Goal: Task Accomplishment & Management: Use online tool/utility

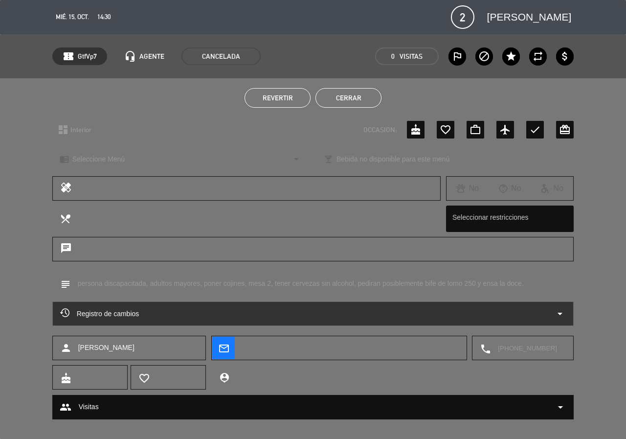
scroll to position [41, 0]
click at [356, 101] on button "Cerrar" at bounding box center [348, 98] width 66 height 20
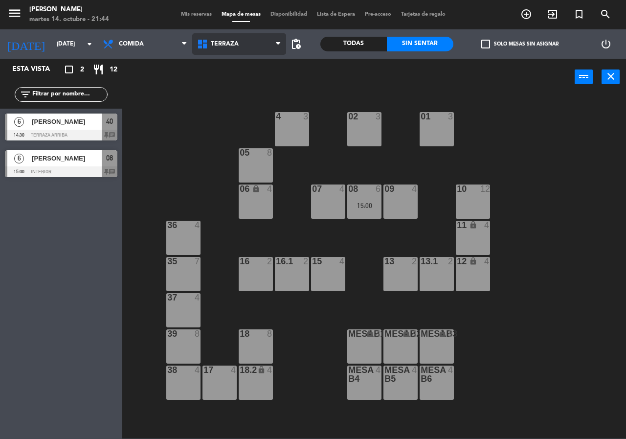
click at [243, 39] on span "Terraza" at bounding box center [239, 44] width 94 height 22
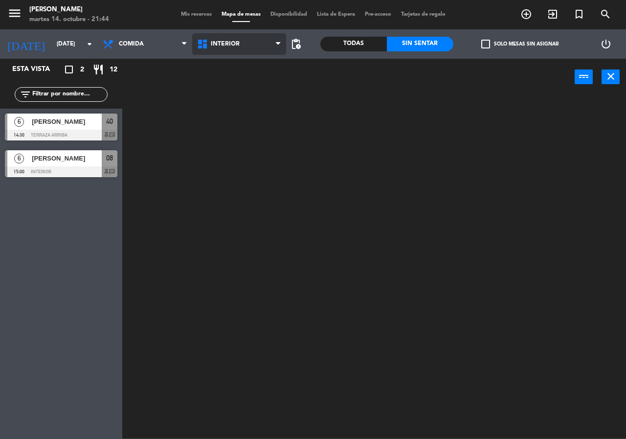
click at [243, 60] on ng-component "menu [PERSON_NAME][DATE] 14. octubre - 21:44 Mis reservas Mapa de mesas Disponi…" at bounding box center [313, 219] width 626 height 438
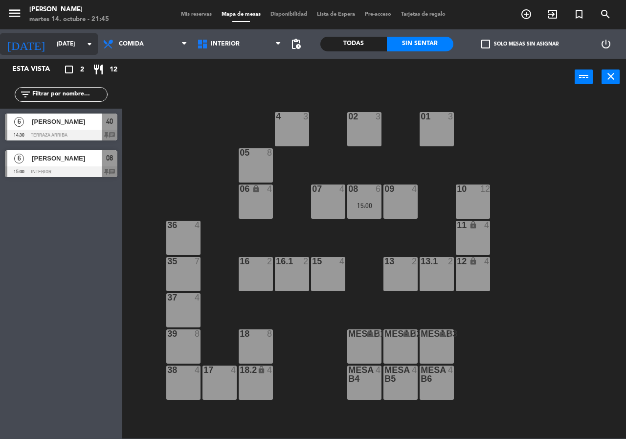
click at [62, 40] on input "[DATE]" at bounding box center [91, 44] width 78 height 17
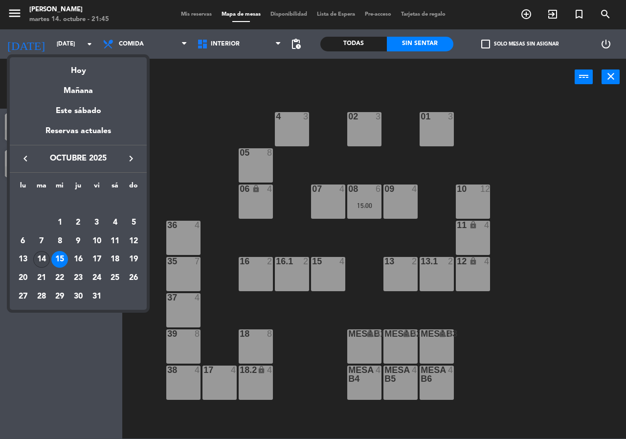
click at [44, 260] on div "14" at bounding box center [41, 259] width 17 height 17
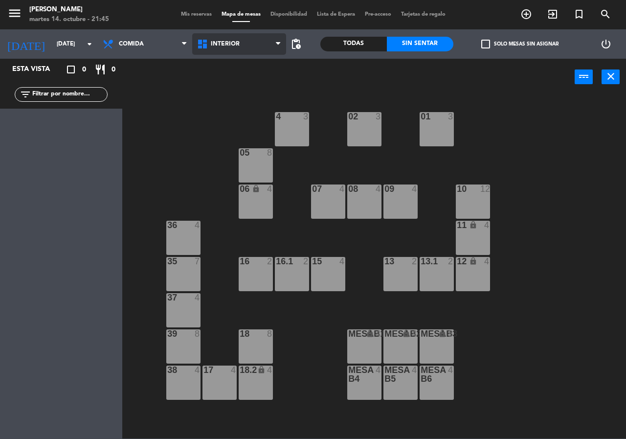
drag, startPoint x: 246, startPoint y: 40, endPoint x: 246, endPoint y: 51, distance: 10.8
click at [246, 41] on span "Interior" at bounding box center [239, 44] width 94 height 22
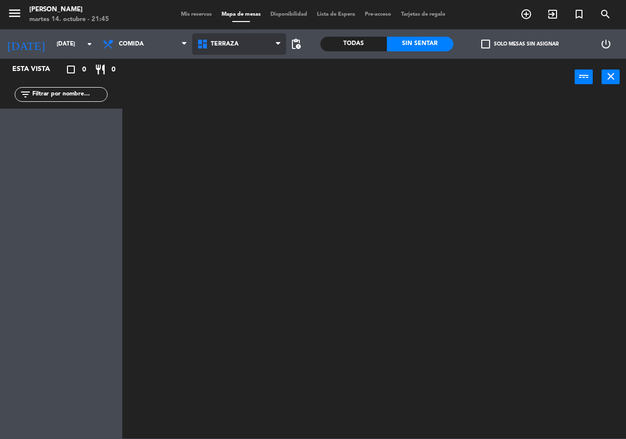
click at [244, 90] on ng-component "menu [PERSON_NAME][DATE] 14. octubre - 21:45 Mis reservas Mapa de mesas Disponi…" at bounding box center [313, 219] width 626 height 438
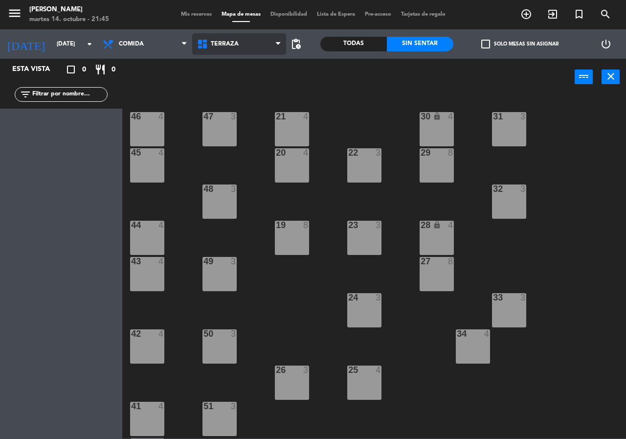
drag, startPoint x: 197, startPoint y: 35, endPoint x: 204, endPoint y: 40, distance: 7.7
click at [199, 37] on span "Terraza" at bounding box center [239, 44] width 94 height 22
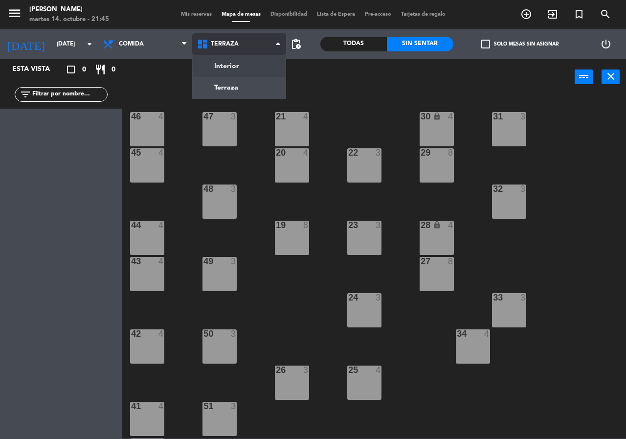
click at [223, 61] on ng-component "menu [PERSON_NAME][DATE] 14. octubre - 21:45 Mis reservas Mapa de mesas Disponi…" at bounding box center [313, 219] width 626 height 438
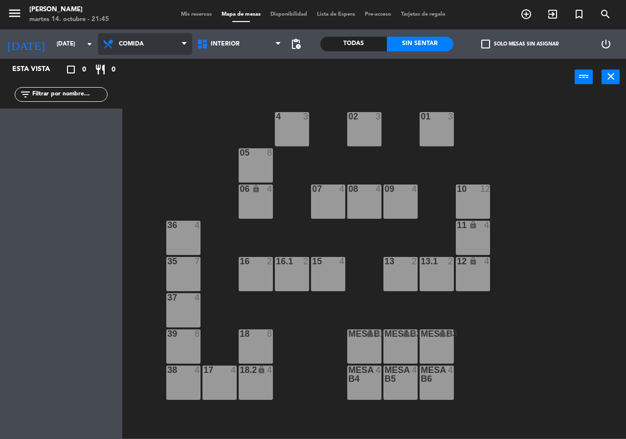
click at [156, 45] on span "Comida" at bounding box center [145, 44] width 94 height 22
click at [159, 81] on ng-component "menu [PERSON_NAME][DATE] 14. octubre - 21:45 Mis reservas Mapa de mesas Disponi…" at bounding box center [313, 219] width 626 height 438
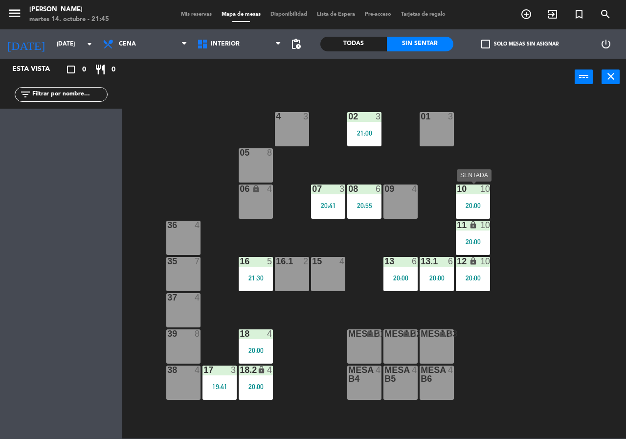
drag, startPoint x: 471, startPoint y: 205, endPoint x: 483, endPoint y: 216, distance: 15.6
click at [472, 205] on div "20:00" at bounding box center [473, 205] width 34 height 7
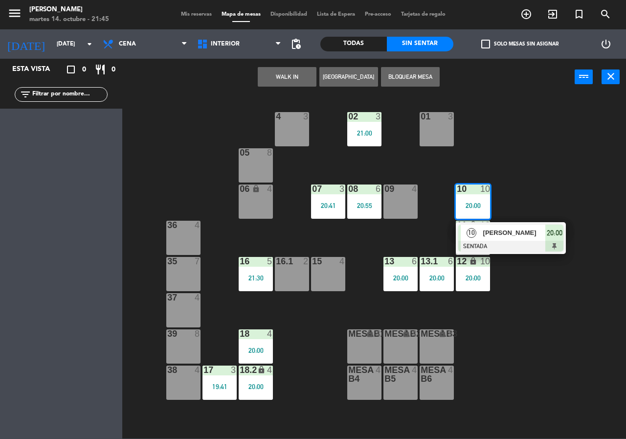
click at [506, 248] on div at bounding box center [510, 246] width 105 height 11
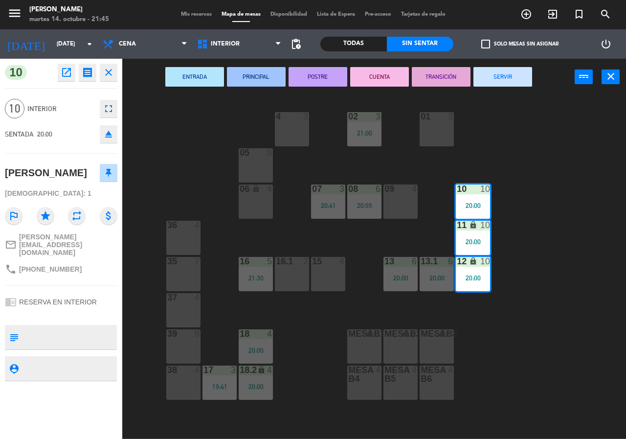
click at [521, 248] on div "02 3 21:00 4 3 01 3 05 8 06 lock 4 07 3 20:41 09 4 10 10 20:00 08 6 20:55 11 lo…" at bounding box center [377, 266] width 497 height 343
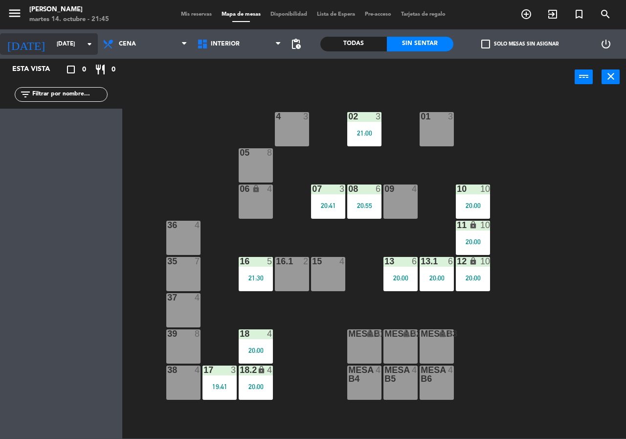
click at [81, 40] on input "[DATE]" at bounding box center [91, 44] width 78 height 17
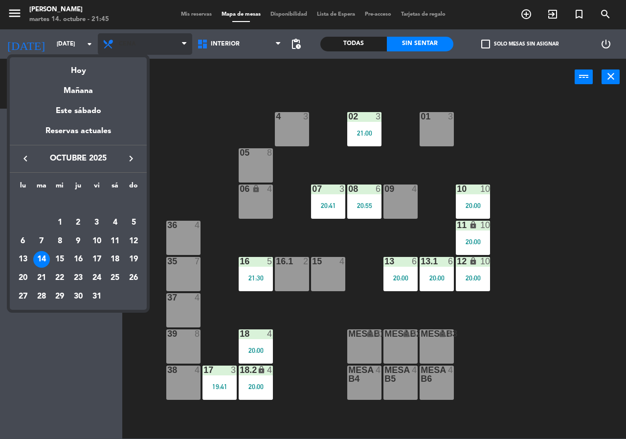
click at [141, 44] on div at bounding box center [313, 219] width 626 height 439
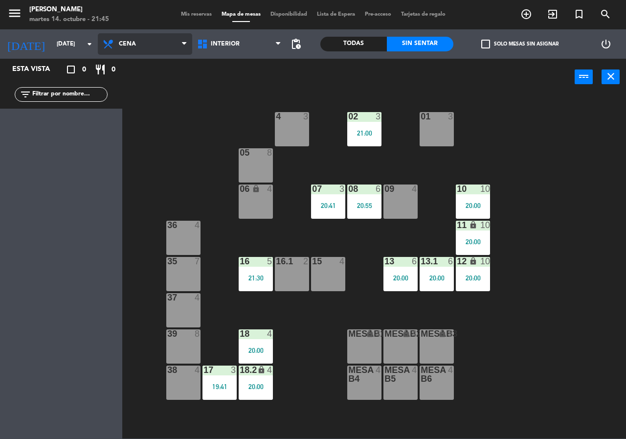
click at [147, 47] on span "Cena" at bounding box center [145, 44] width 94 height 22
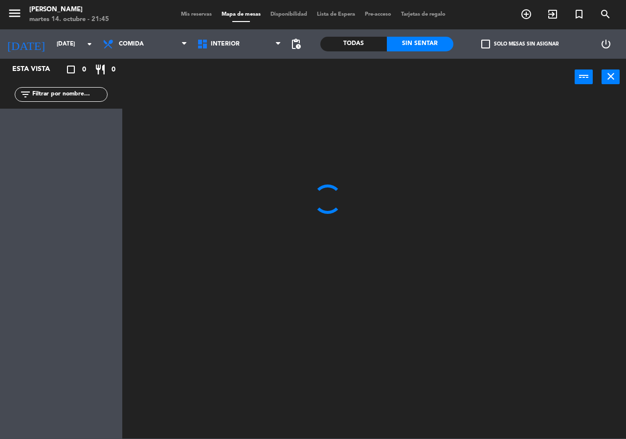
click at [152, 64] on ng-component "menu [PERSON_NAME][DATE] 14. octubre - 21:45 Mis reservas Mapa de mesas Disponi…" at bounding box center [313, 219] width 626 height 438
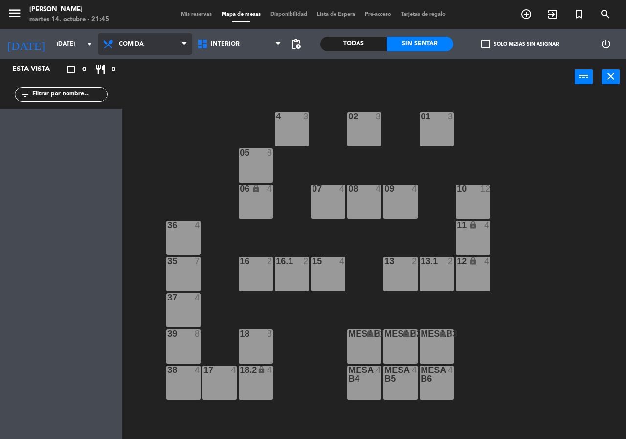
click at [155, 47] on span "Comida" at bounding box center [145, 44] width 94 height 22
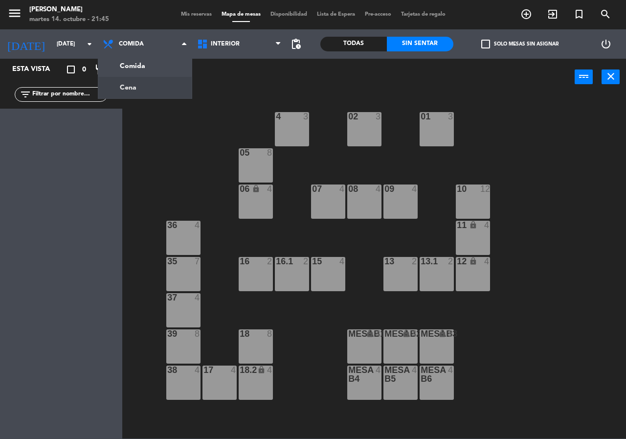
drag, startPoint x: 219, startPoint y: 108, endPoint x: 231, endPoint y: 73, distance: 36.3
click at [228, 82] on div "power_input close 02 3 4 3 01 3 05 8 06 lock 4 07 4 09 4 10 12 08 4 11 lock 4 3…" at bounding box center [313, 248] width 626 height 379
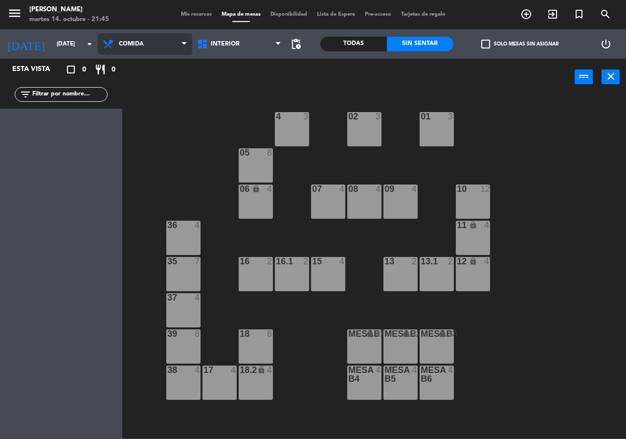
drag, startPoint x: 132, startPoint y: 44, endPoint x: 118, endPoint y: 46, distance: 14.4
click at [132, 43] on span "Comida" at bounding box center [131, 44] width 25 height 7
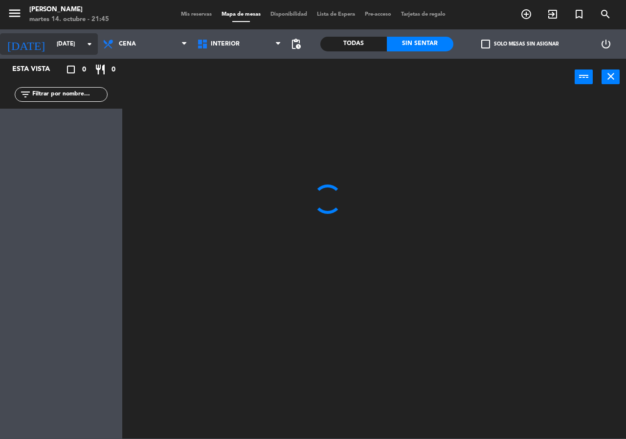
drag, startPoint x: 122, startPoint y: 80, endPoint x: 96, endPoint y: 49, distance: 40.6
click at [120, 79] on ng-component "menu [PERSON_NAME][DATE] 14. octubre - 21:45 Mis reservas Mapa de mesas Disponi…" at bounding box center [313, 219] width 626 height 438
click at [90, 45] on icon "arrow_drop_down" at bounding box center [90, 44] width 12 height 12
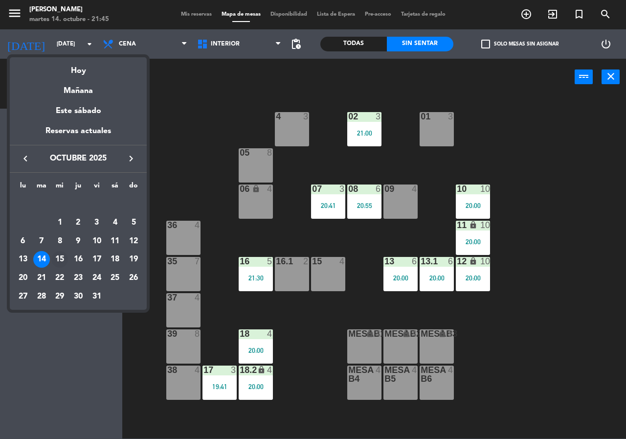
click at [59, 260] on div "15" at bounding box center [59, 259] width 17 height 17
type input "[DATE]"
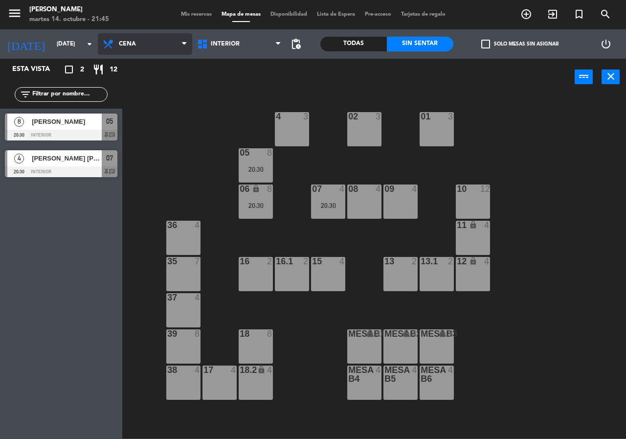
click at [124, 49] on span "Cena" at bounding box center [145, 44] width 94 height 22
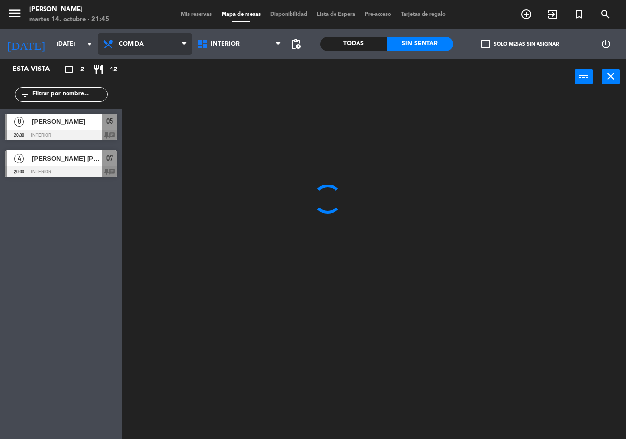
click at [132, 65] on ng-component "menu [PERSON_NAME][DATE] 14. octubre - 21:45 Mis reservas Mapa de mesas Disponi…" at bounding box center [313, 219] width 626 height 438
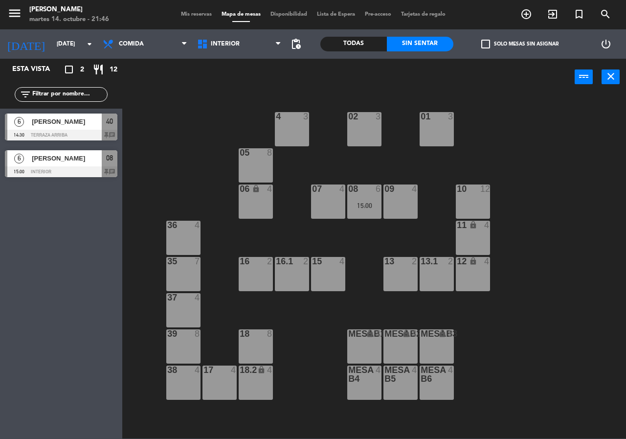
click at [63, 117] on span "[PERSON_NAME]" at bounding box center [67, 121] width 70 height 10
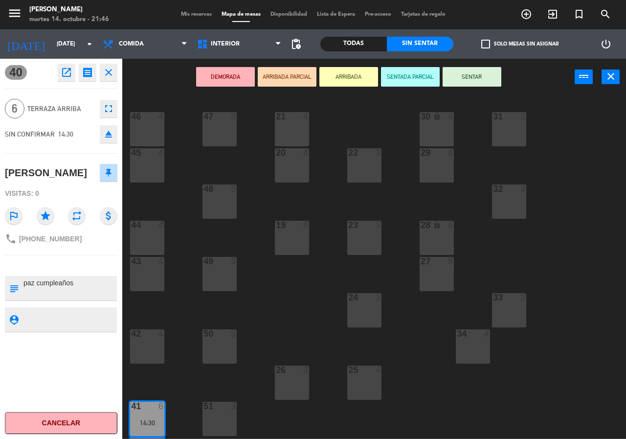
click at [302, 312] on div "21 4 30 lock 4 46 4 47 3 31 3 20 4 22 3 29 8 45 4 32 3 48 3 19 8 23 3 28 lock 4…" at bounding box center [377, 266] width 497 height 343
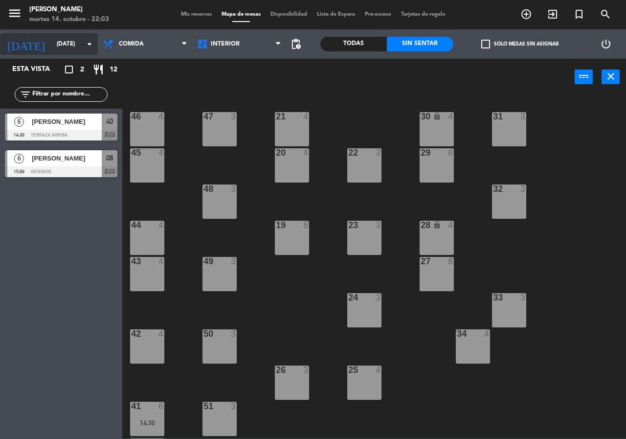
click at [70, 45] on input "[DATE]" at bounding box center [91, 44] width 78 height 17
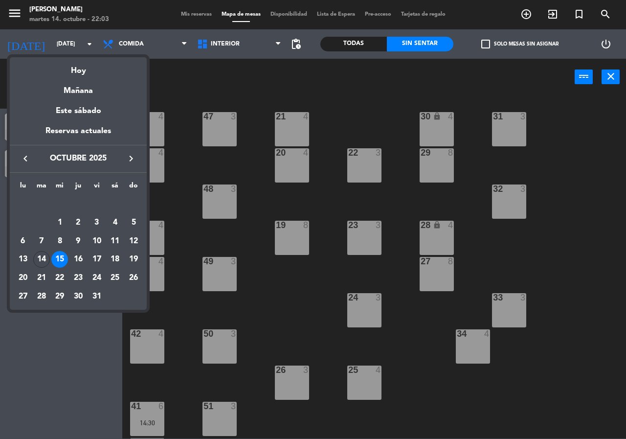
click at [64, 259] on div "15" at bounding box center [59, 259] width 17 height 17
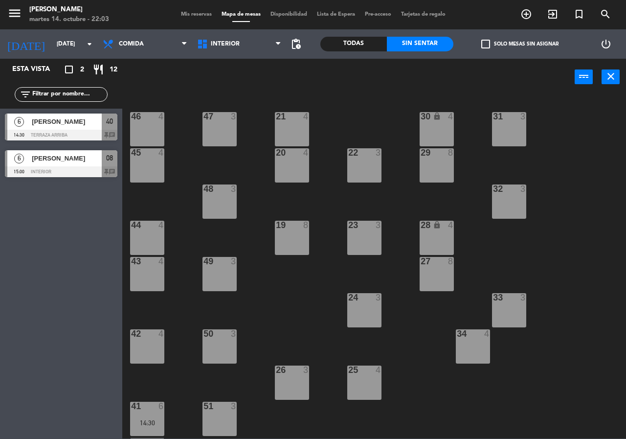
drag, startPoint x: 218, startPoint y: 32, endPoint x: 219, endPoint y: 57, distance: 25.4
click at [218, 32] on div "Interior Terraza Interior Interior Terraza" at bounding box center [239, 43] width 94 height 29
click at [219, 58] on div "Interior Terraza Interior Interior Terraza" at bounding box center [239, 43] width 94 height 29
click at [229, 48] on span "Interior" at bounding box center [239, 44] width 94 height 22
click at [230, 68] on ng-component "menu [PERSON_NAME][DATE] 14. octubre - 22:03 Mis reservas Mapa de mesas Disponi…" at bounding box center [313, 219] width 626 height 438
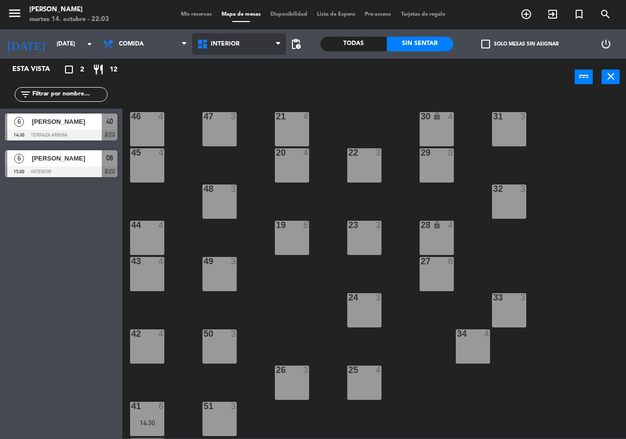
drag, startPoint x: 255, startPoint y: 40, endPoint x: 253, endPoint y: 57, distance: 17.8
click at [255, 43] on span "Interior" at bounding box center [239, 44] width 94 height 22
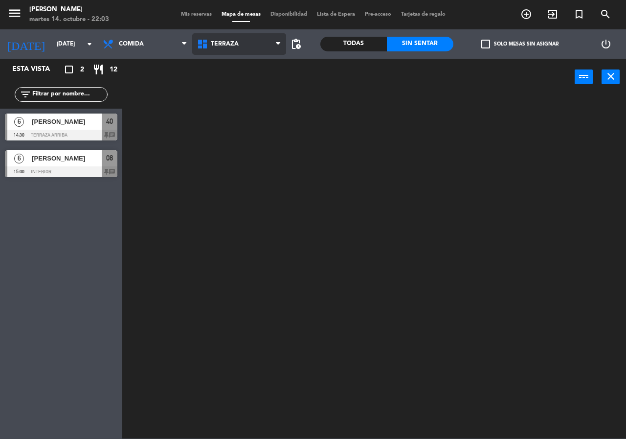
click at [250, 94] on ng-component "menu [PERSON_NAME][DATE] 14. octubre - 22:03 Mis reservas Mapa de mesas Disponi…" at bounding box center [313, 219] width 626 height 438
drag, startPoint x: 257, startPoint y: 35, endPoint x: 253, endPoint y: 50, distance: 15.2
click at [257, 36] on span "Terraza" at bounding box center [239, 44] width 94 height 22
click at [251, 63] on ng-component "menu [PERSON_NAME][DATE] 14. octubre - 22:03 Mis reservas Mapa de mesas Disponi…" at bounding box center [313, 219] width 626 height 438
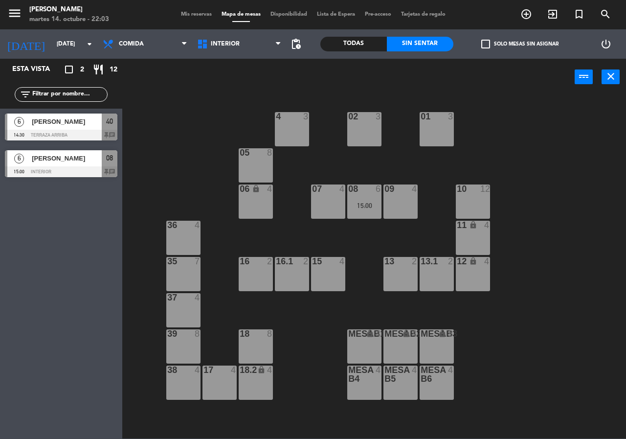
drag, startPoint x: 249, startPoint y: 268, endPoint x: 254, endPoint y: 260, distance: 9.5
click at [249, 266] on div "16 2" at bounding box center [256, 274] width 34 height 34
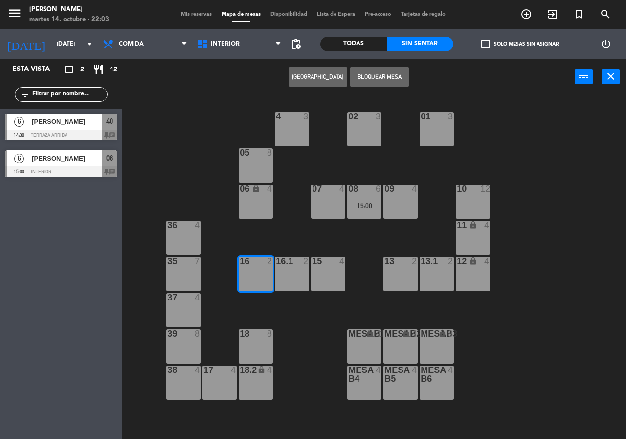
click at [315, 77] on button "[GEOGRAPHIC_DATA]" at bounding box center [317, 77] width 59 height 20
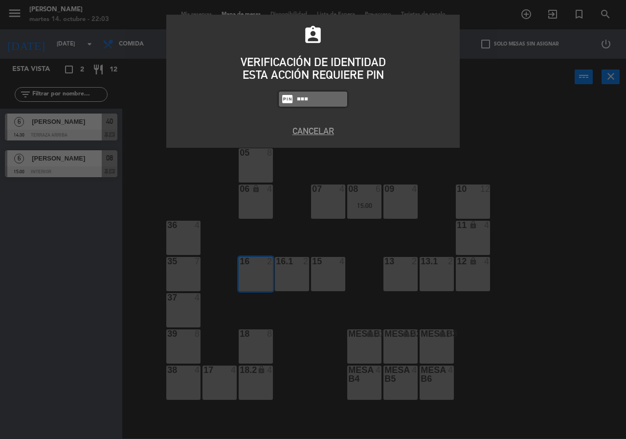
type input "5677"
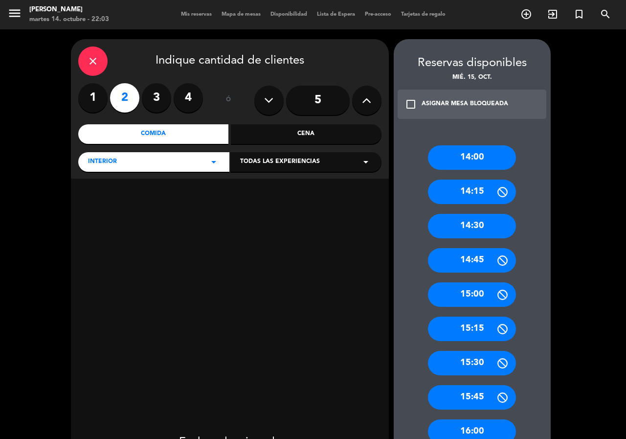
click at [364, 96] on icon at bounding box center [366, 100] width 9 height 15
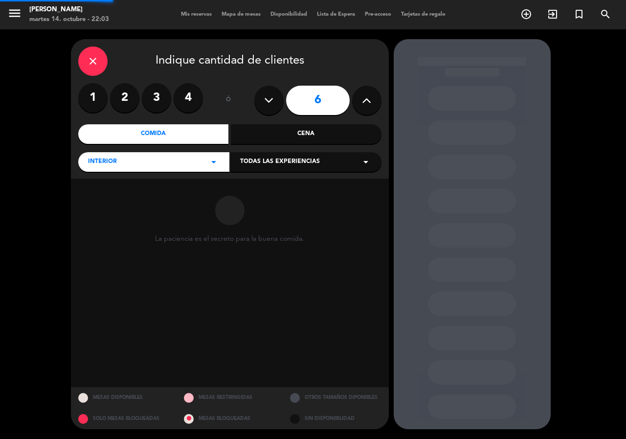
click at [364, 96] on icon at bounding box center [366, 100] width 9 height 15
type input "7"
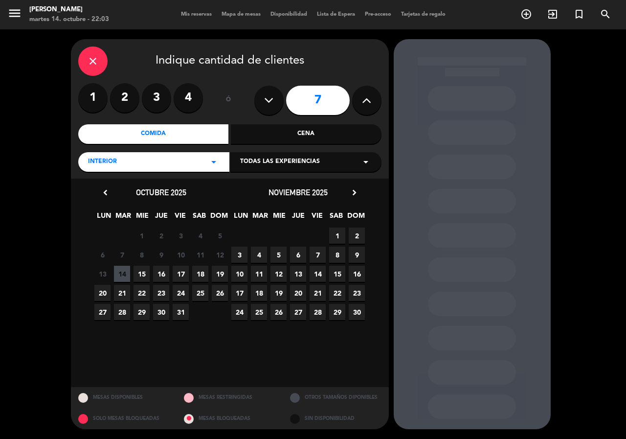
click at [145, 275] on span "15" at bounding box center [141, 273] width 16 height 16
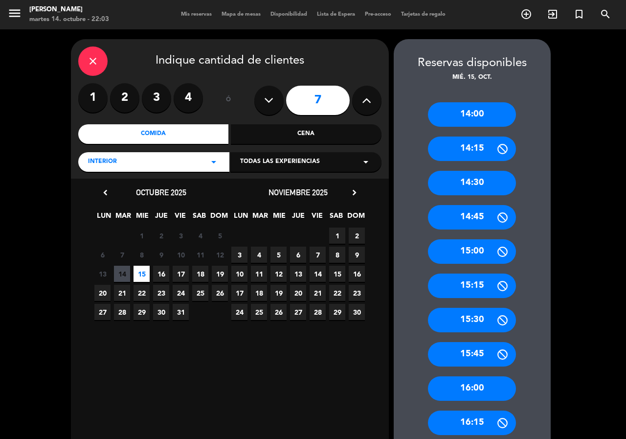
click at [497, 184] on div "14:30" at bounding box center [472, 183] width 88 height 24
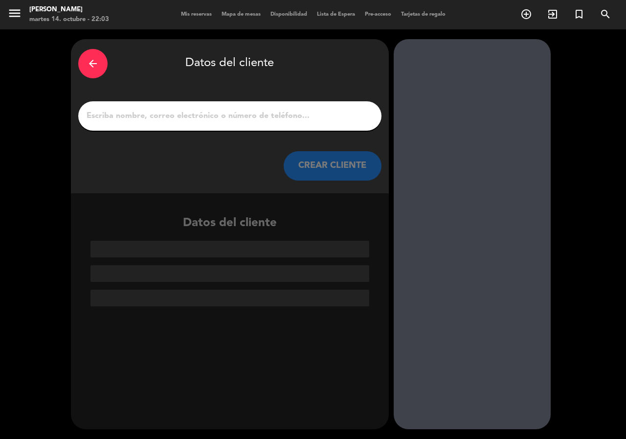
click at [294, 112] on input "1" at bounding box center [230, 116] width 288 height 14
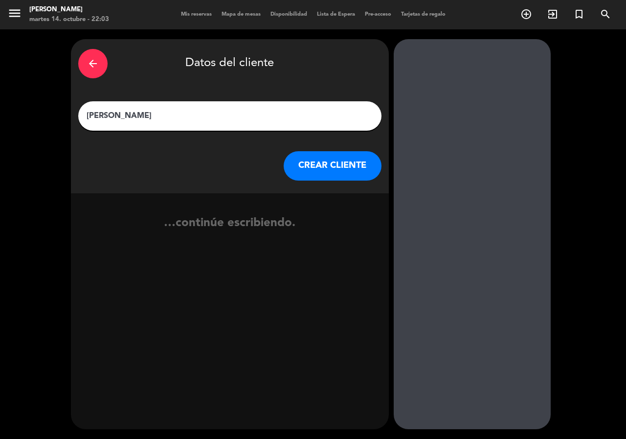
type input "[PERSON_NAME]"
click at [341, 167] on button "CREAR CLIENTE" at bounding box center [333, 165] width 98 height 29
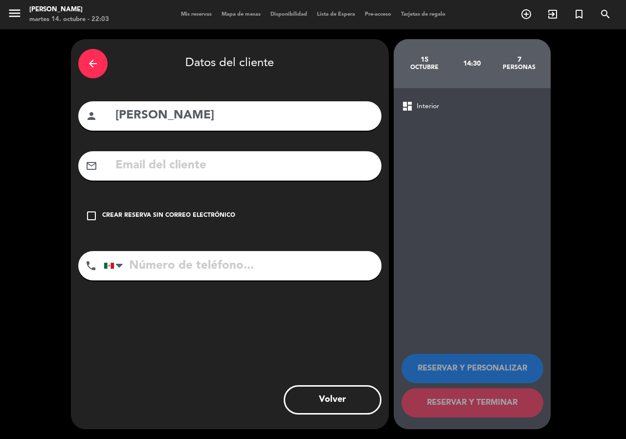
click at [288, 270] on input "tel" at bounding box center [243, 265] width 278 height 29
type input "3123183601"
click at [198, 224] on div "check_box_outline_blank Crear reserva sin correo electrónico" at bounding box center [229, 215] width 303 height 29
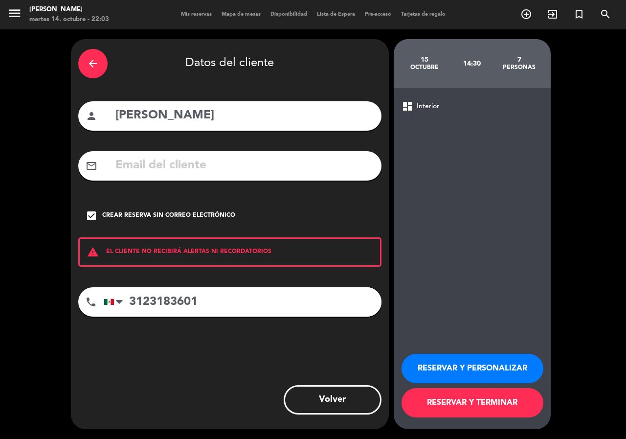
click at [462, 352] on div "RESERVAR Y PERSONALIZAR RESERVAR Y TERMINAR" at bounding box center [471, 381] width 141 height 96
click at [464, 357] on button "RESERVAR Y PERSONALIZAR" at bounding box center [472, 367] width 142 height 29
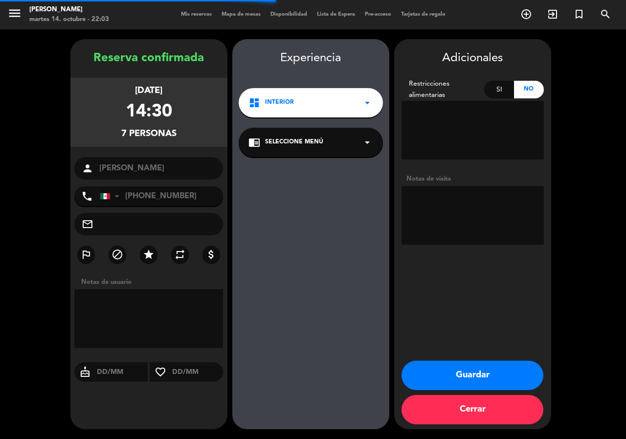
click at [475, 174] on div "Notas de visita" at bounding box center [472, 179] width 142 height 10
click at [458, 206] on textarea at bounding box center [472, 215] width 142 height 59
type textarea "INTERIOR"
click at [470, 369] on button "Guardar" at bounding box center [472, 374] width 142 height 29
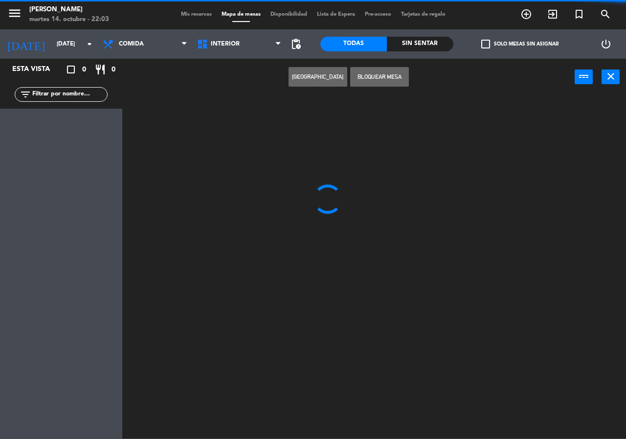
click at [87, 93] on input "text" at bounding box center [69, 94] width 76 height 11
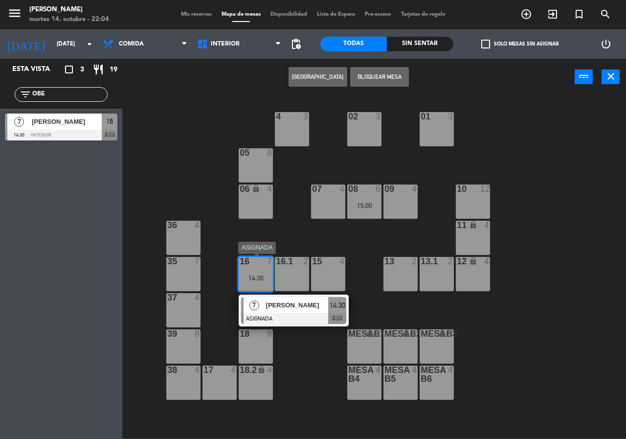
type input "OBE"
click at [301, 310] on span "[PERSON_NAME]" at bounding box center [297, 305] width 63 height 10
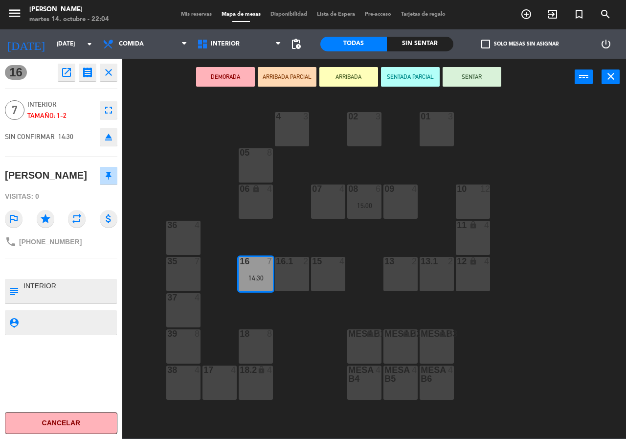
click at [301, 290] on div "16.1 2" at bounding box center [292, 274] width 34 height 34
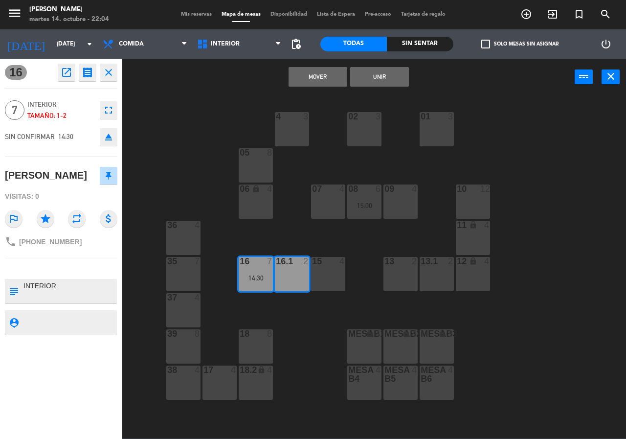
click at [391, 68] on button "Unir" at bounding box center [379, 77] width 59 height 20
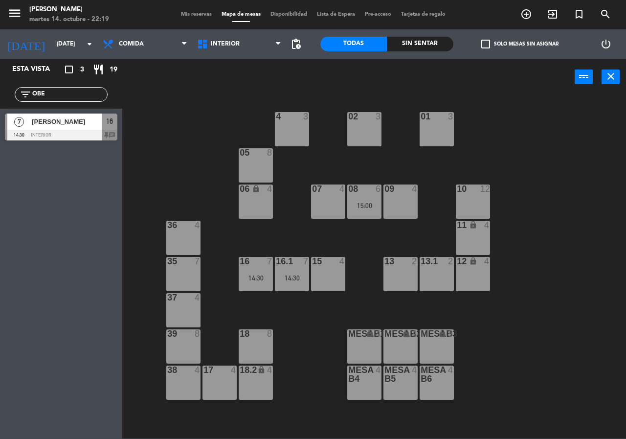
click at [54, 92] on input "OBE" at bounding box center [69, 94] width 76 height 11
click at [79, 119] on span "[PERSON_NAME]" at bounding box center [67, 121] width 70 height 10
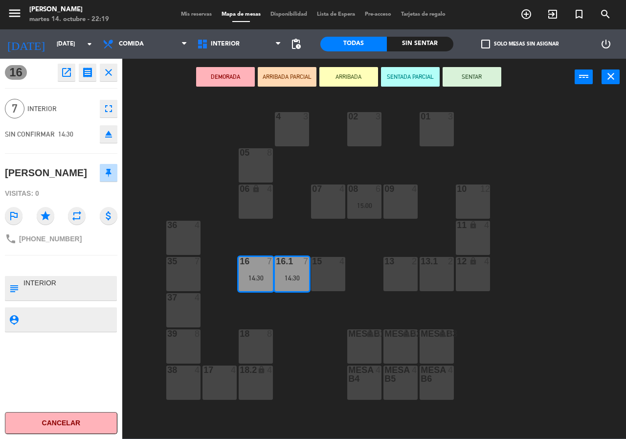
click at [171, 132] on div "02 3 4 3 01 3 05 8 06 lock 4 07 4 09 4 10 12 08 6 15:00 11 lock 4 36 4 16 7 14:…" at bounding box center [377, 266] width 497 height 343
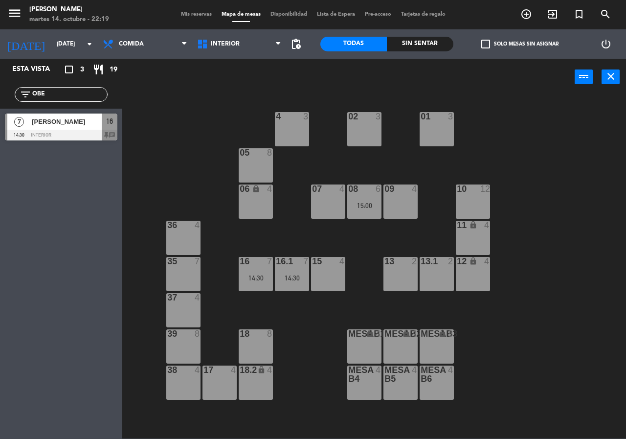
click at [132, 105] on div "02 3 4 3 01 3 05 8 06 lock 4 07 4 09 4 10 12 08 6 15:00 11 lock 4 36 4 16 7 14:…" at bounding box center [377, 266] width 497 height 343
click at [88, 94] on input "OBE" at bounding box center [69, 94] width 76 height 11
drag, startPoint x: 88, startPoint y: 94, endPoint x: 84, endPoint y: 88, distance: 8.0
click at [84, 88] on div "filter_list OBE" at bounding box center [61, 94] width 93 height 15
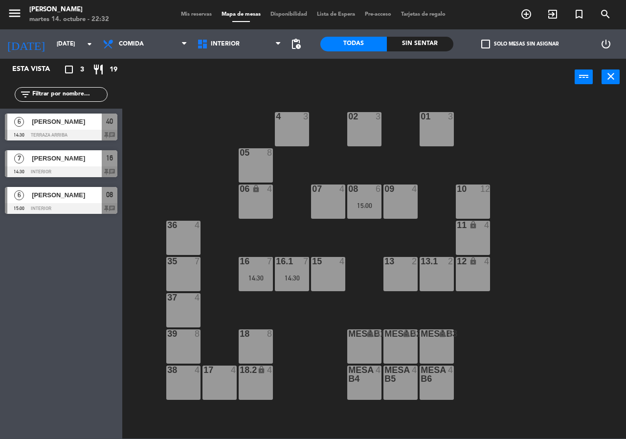
click at [64, 75] on icon "crop_square" at bounding box center [69, 70] width 12 height 12
click at [59, 51] on input "[DATE]" at bounding box center [91, 44] width 78 height 17
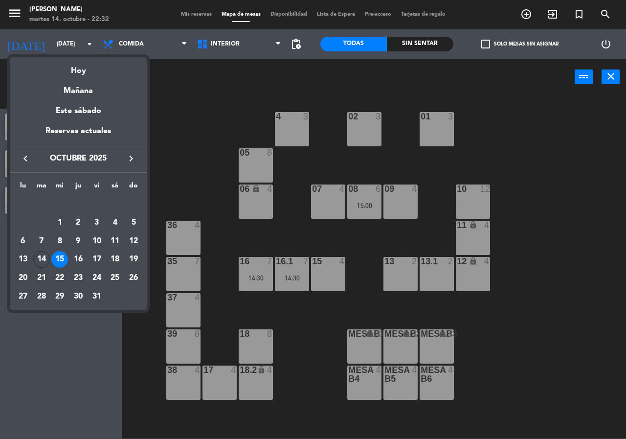
drag, startPoint x: 48, startPoint y: 259, endPoint x: 12, endPoint y: 242, distance: 40.5
click at [47, 259] on div "14" at bounding box center [41, 259] width 17 height 17
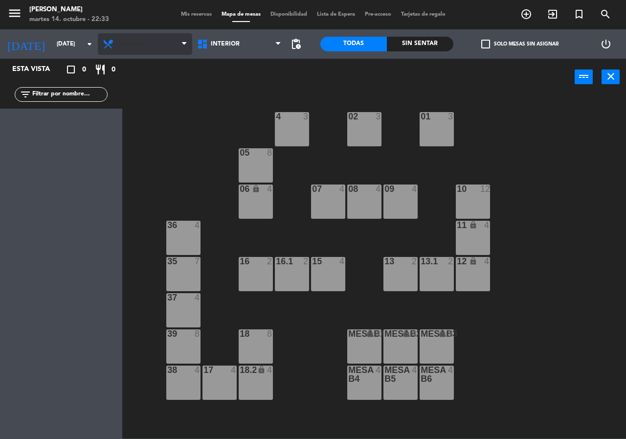
click at [166, 42] on span "Comida" at bounding box center [145, 44] width 94 height 22
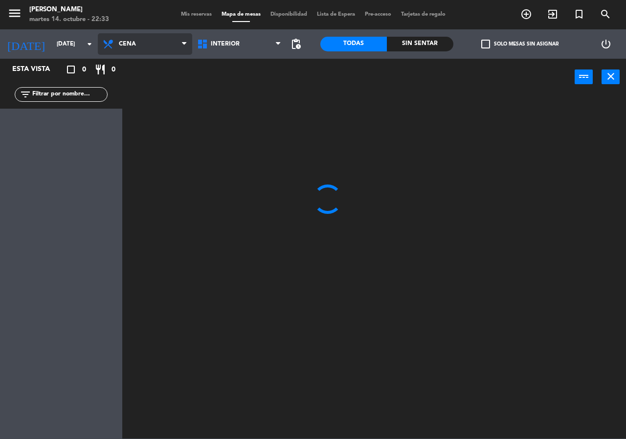
click at [154, 96] on ng-component "menu [PERSON_NAME][DATE] 14. octubre - 22:33 Mis reservas Mapa de mesas Disponi…" at bounding box center [313, 219] width 626 height 438
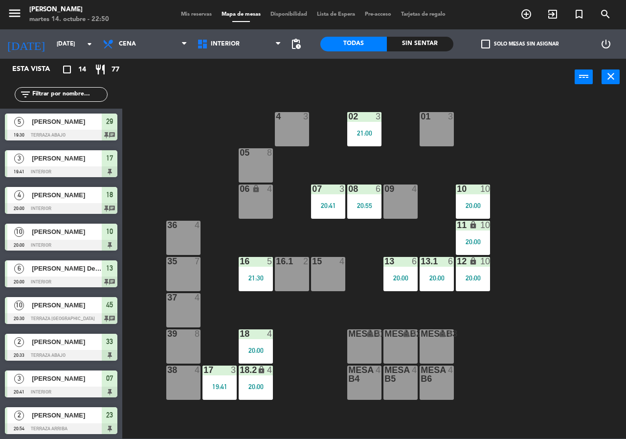
click at [554, 315] on div "02 3 21:00 4 3 01 3 05 8 06 lock 4 07 3 20:41 09 4 10 10 20:00 08 6 20:55 11 lo…" at bounding box center [377, 266] width 497 height 343
click at [328, 189] on div at bounding box center [328, 188] width 16 height 9
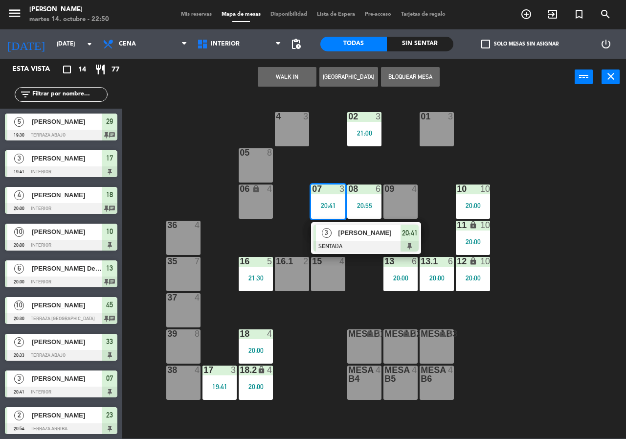
click at [363, 248] on div at bounding box center [365, 246] width 105 height 11
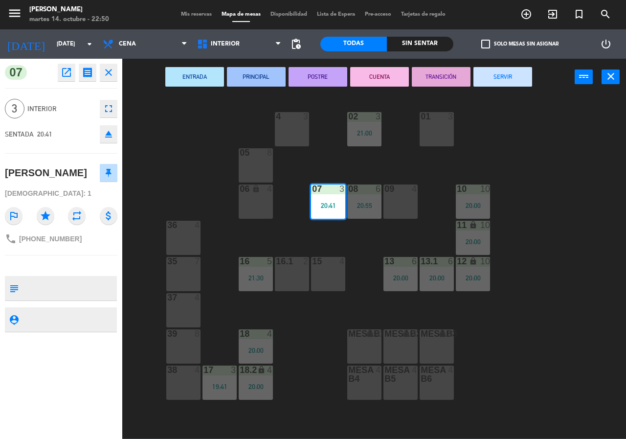
click at [515, 73] on button "SERVIR" at bounding box center [502, 77] width 59 height 20
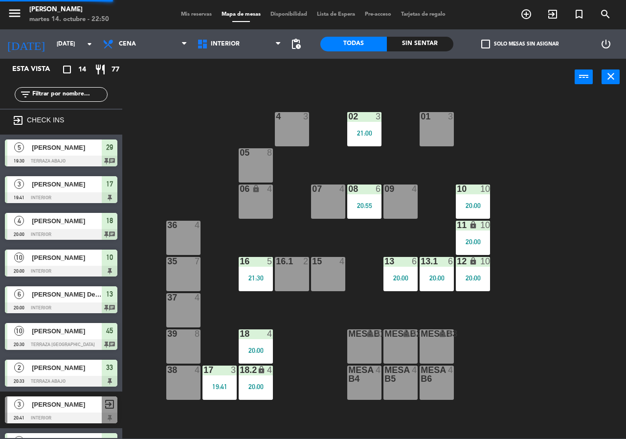
click at [352, 205] on div "20:55" at bounding box center [364, 205] width 34 height 7
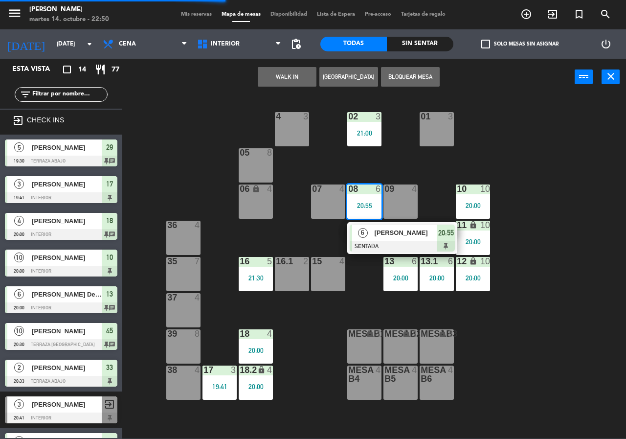
click at [324, 317] on div "02 3 21:00 4 3 01 3 05 8 06 lock 4 07 4 09 4 10 10 20:00 08 6 20:55 6 [PERSON_N…" at bounding box center [377, 266] width 497 height 343
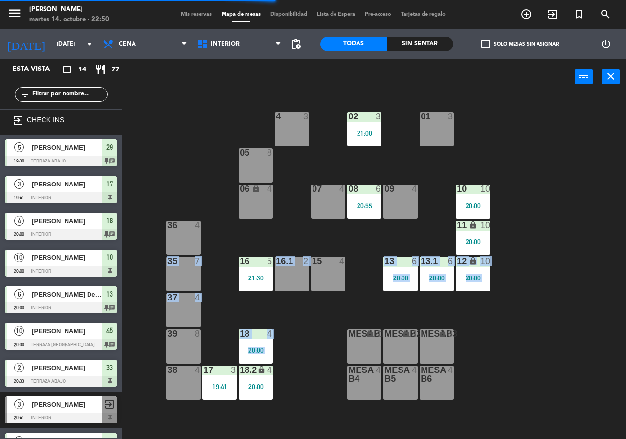
click at [248, 348] on div "20:00" at bounding box center [256, 350] width 34 height 7
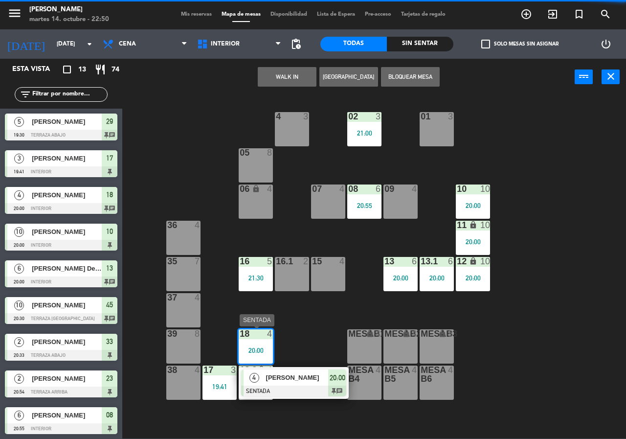
click at [297, 379] on div "4 [PERSON_NAME] SENTADA 20:00 chat" at bounding box center [293, 383] width 125 height 32
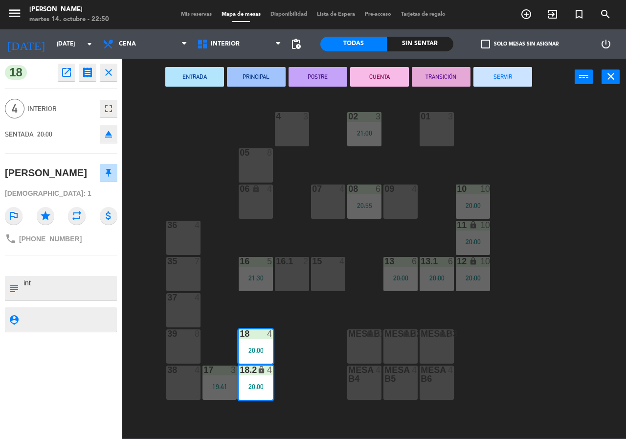
click at [521, 75] on button "SERVIR" at bounding box center [502, 77] width 59 height 20
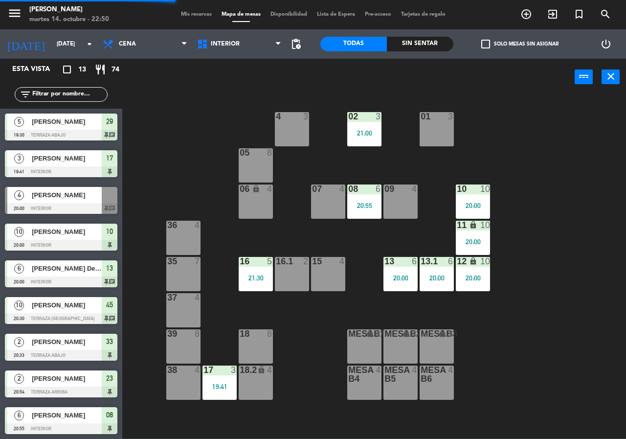
click at [219, 384] on div "17 3 19:41" at bounding box center [219, 382] width 34 height 34
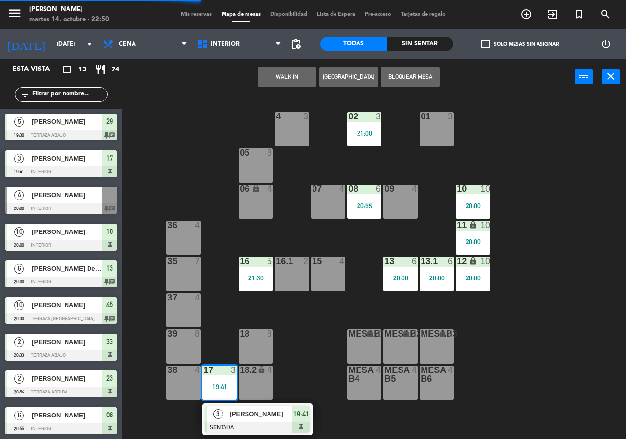
click at [263, 425] on div "3 [DEMOGRAPHIC_DATA][PERSON_NAME] SENTADA 19:41" at bounding box center [257, 419] width 125 height 32
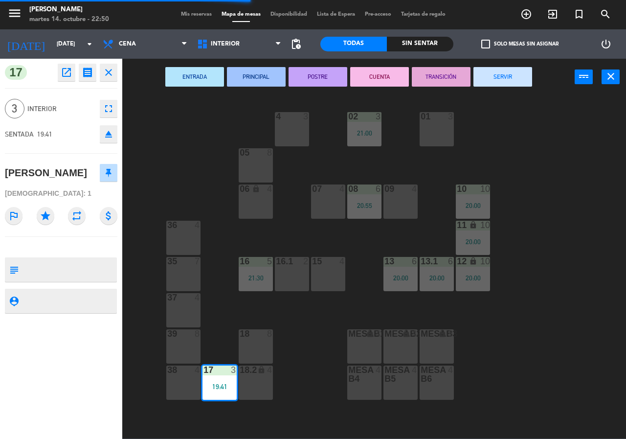
click at [512, 72] on button "SERVIR" at bounding box center [502, 77] width 59 height 20
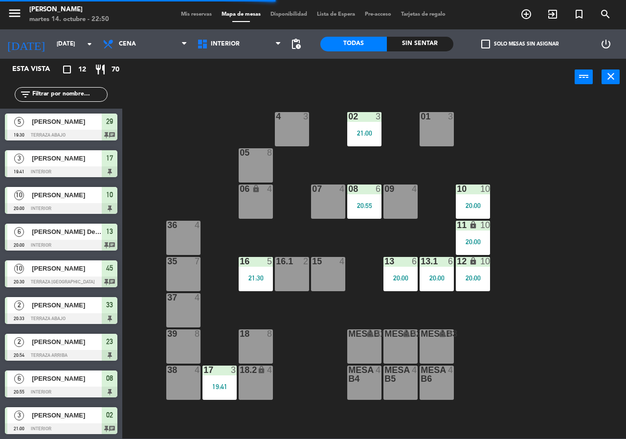
click at [477, 197] on div "10 10 20:00" at bounding box center [473, 201] width 34 height 34
click at [485, 197] on div "10 10 20:00" at bounding box center [473, 201] width 34 height 34
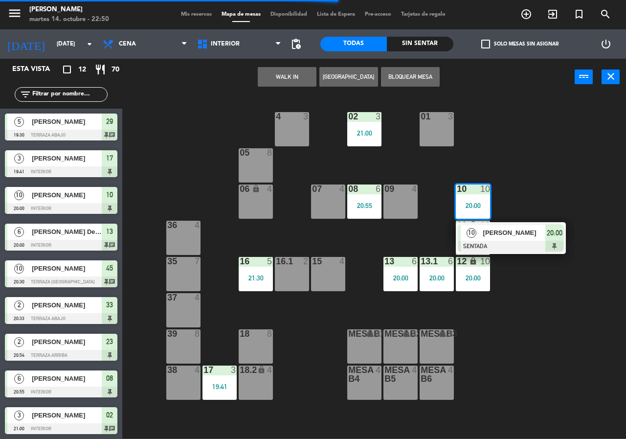
click at [501, 234] on span "[PERSON_NAME]" at bounding box center [514, 232] width 63 height 10
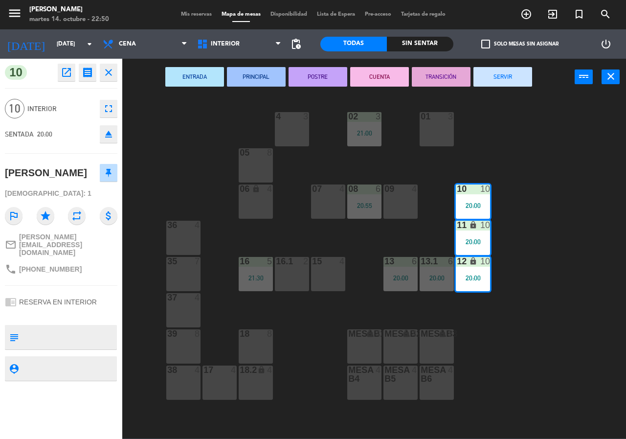
click at [530, 64] on div "ENTRADA PRINCIPAL POSTRE CUENTA TRANSICIÓN SERVIR power_input close" at bounding box center [348, 77] width 452 height 37
click at [507, 80] on button "SERVIR" at bounding box center [502, 77] width 59 height 20
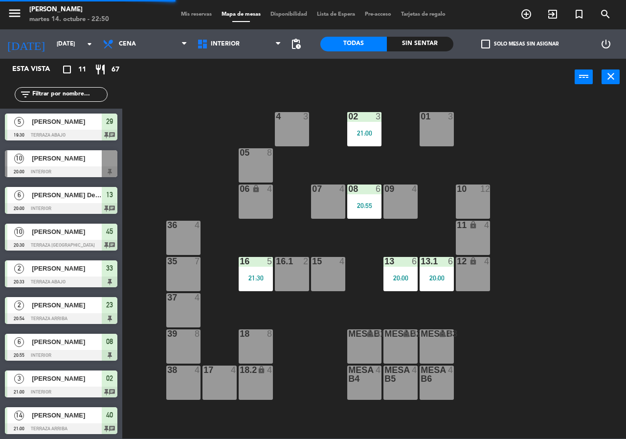
click at [443, 263] on div at bounding box center [437, 261] width 16 height 9
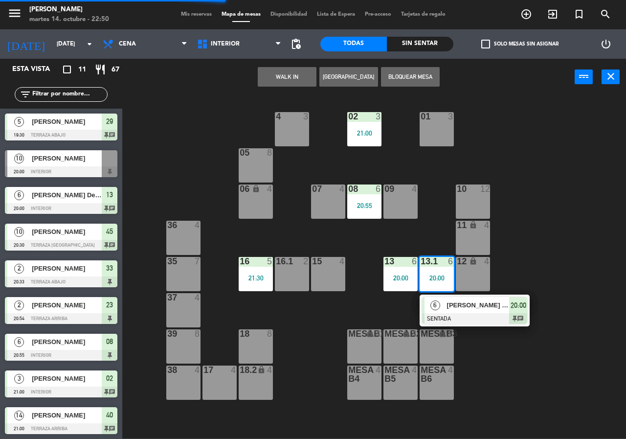
click at [470, 308] on span "[PERSON_NAME] De Anda [PERSON_NAME]" at bounding box center [478, 305] width 63 height 10
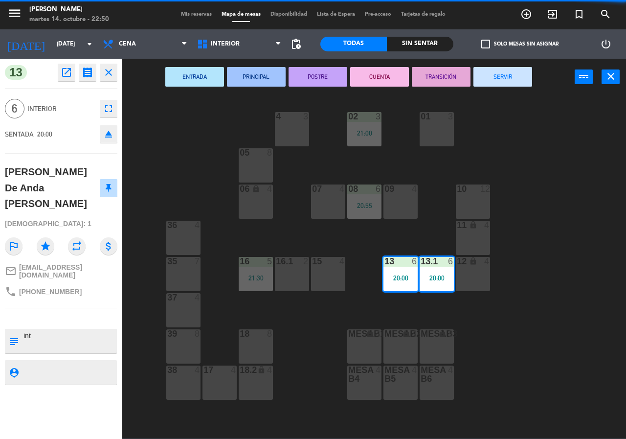
click at [507, 74] on button "SERVIR" at bounding box center [502, 77] width 59 height 20
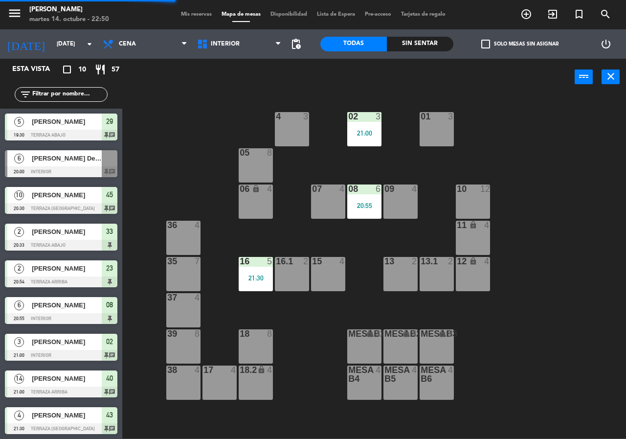
click at [358, 125] on div "02 3 21:00" at bounding box center [364, 129] width 34 height 34
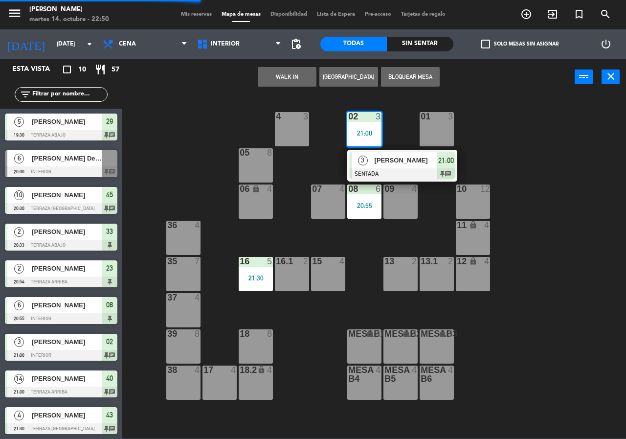
click at [398, 160] on span "[PERSON_NAME]" at bounding box center [405, 160] width 63 height 10
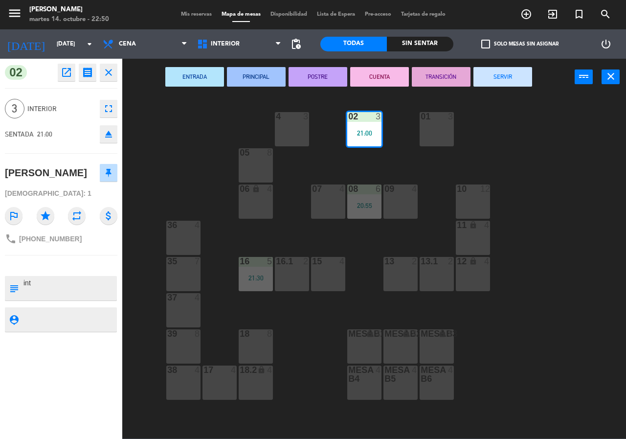
click at [548, 150] on div "02 3 21:00 4 3 01 3 05 8 06 lock 4 07 4 09 4 10 12 08 6 20:55 11 lock 4 36 4 16…" at bounding box center [377, 266] width 497 height 343
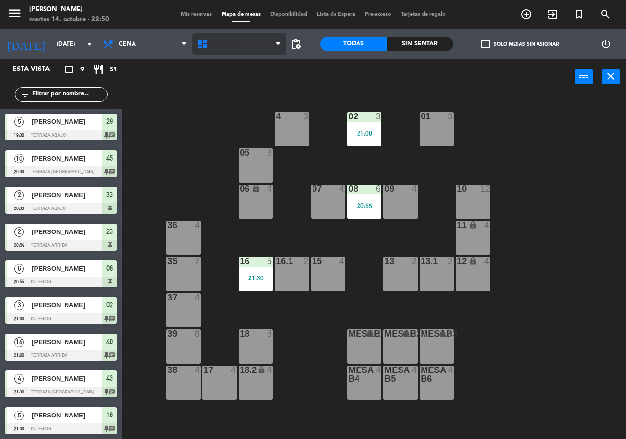
click at [258, 44] on span "Interior" at bounding box center [239, 44] width 94 height 22
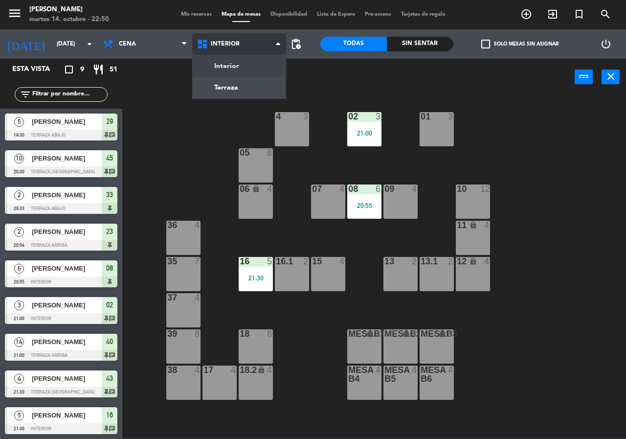
click at [261, 78] on ng-component "menu [PERSON_NAME][DATE] 14. octubre - 22:50 Mis reservas Mapa de mesas Disponi…" at bounding box center [313, 219] width 626 height 438
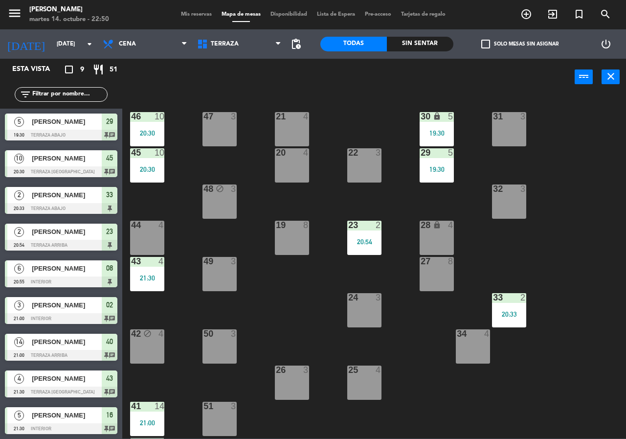
click at [365, 232] on div "23 2 20:54" at bounding box center [364, 237] width 34 height 34
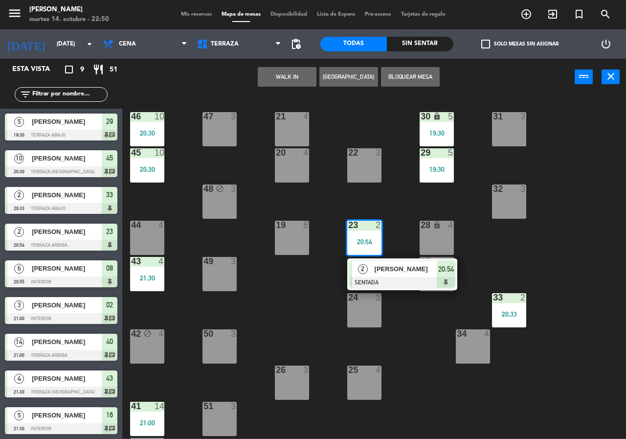
click at [440, 184] on div "21 4 30 lock 5 19:30 46 10 20:30 47 3 31 3 20 4 22 3 29 5 19:30 45 10 20:30 32 …" at bounding box center [377, 266] width 497 height 343
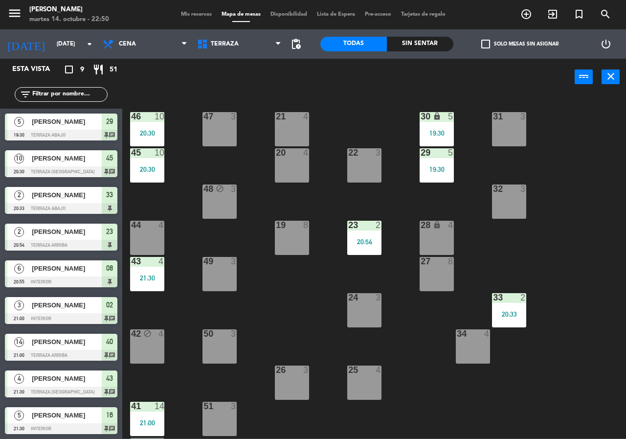
click at [443, 155] on div at bounding box center [437, 152] width 16 height 9
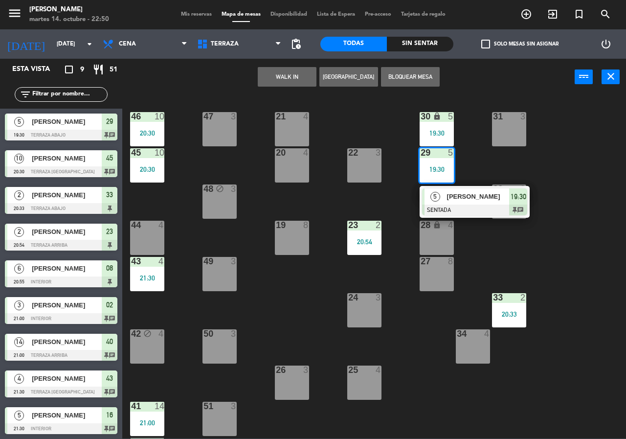
click at [458, 209] on div at bounding box center [474, 209] width 105 height 11
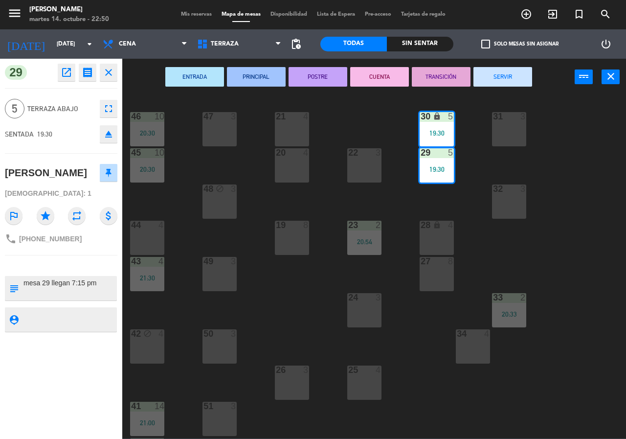
click at [508, 77] on button "SERVIR" at bounding box center [502, 77] width 59 height 20
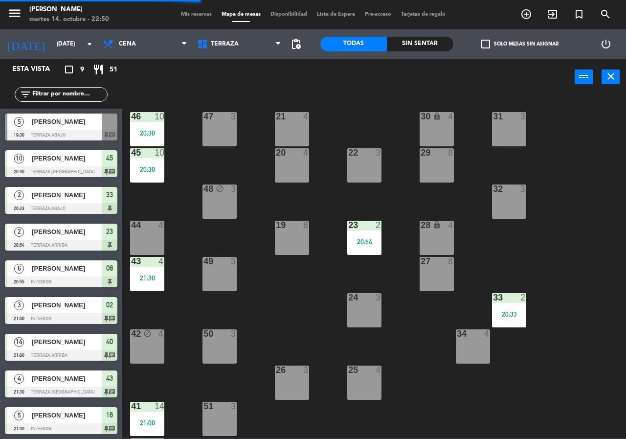
click at [514, 310] on div "20:33" at bounding box center [509, 313] width 34 height 7
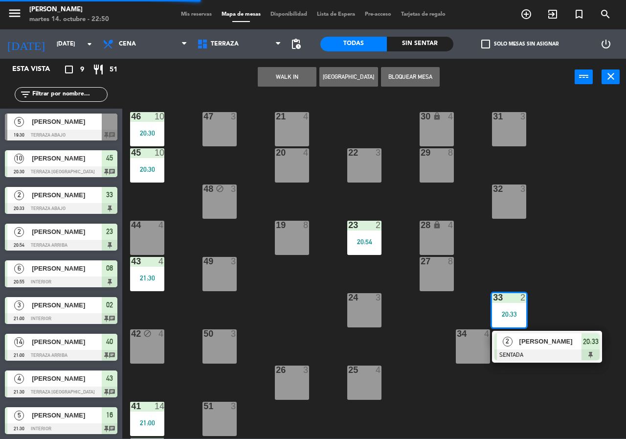
click at [533, 345] on span "[PERSON_NAME]" at bounding box center [550, 341] width 63 height 10
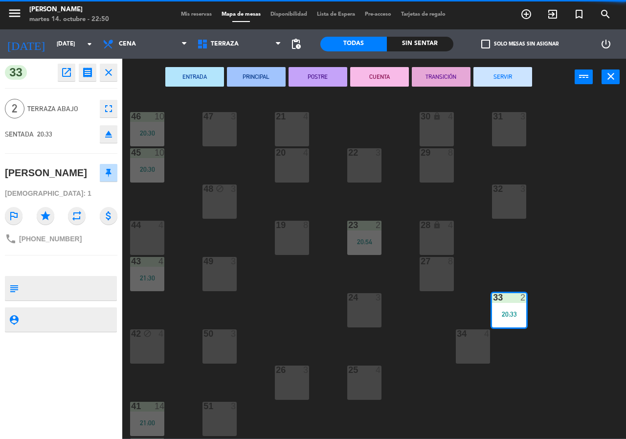
click at [506, 70] on button "SERVIR" at bounding box center [502, 77] width 59 height 20
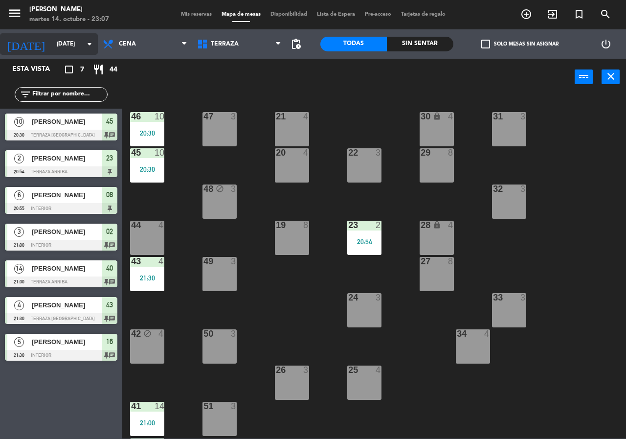
click at [82, 36] on input "[DATE]" at bounding box center [91, 44] width 78 height 17
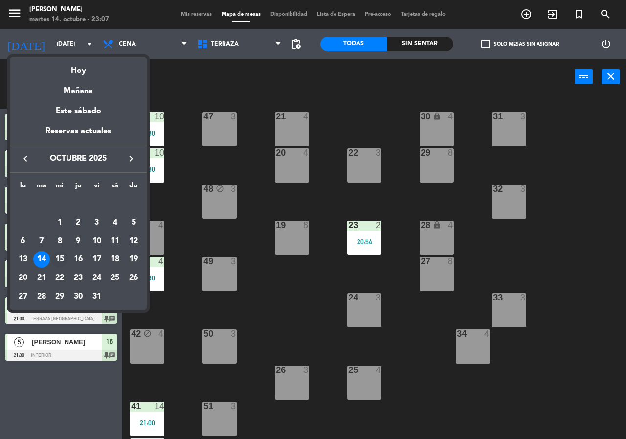
click at [63, 257] on div "15" at bounding box center [59, 259] width 17 height 17
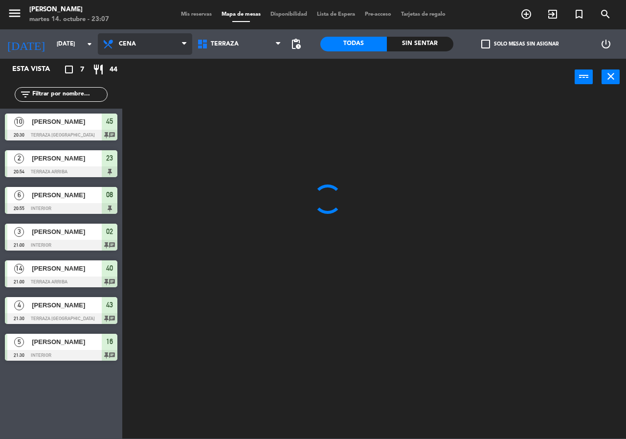
click at [169, 43] on span "Cena" at bounding box center [145, 44] width 94 height 22
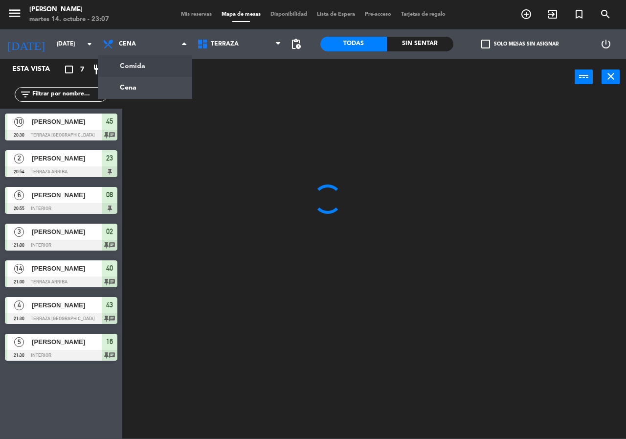
click at [154, 76] on ng-component "menu [PERSON_NAME][DATE] 14. octubre - 23:07 Mis reservas Mapa de mesas Disponi…" at bounding box center [313, 219] width 626 height 438
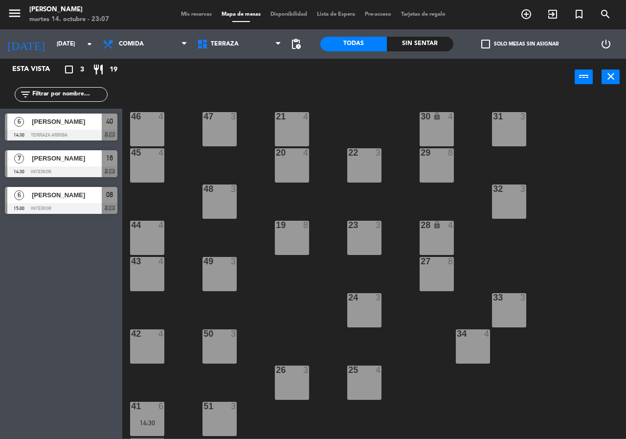
click at [441, 44] on div "Sin sentar" at bounding box center [420, 44] width 66 height 15
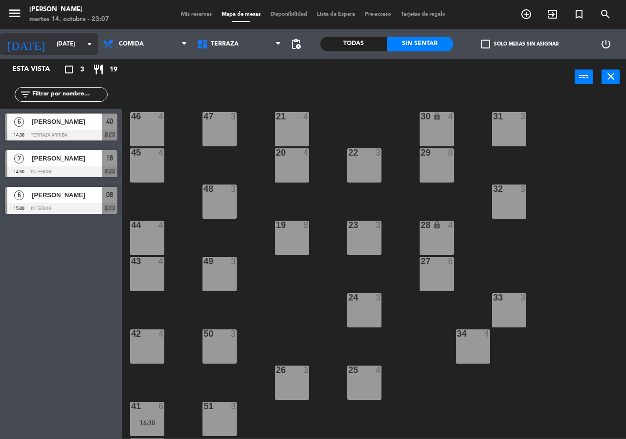
click at [64, 46] on input "[DATE]" at bounding box center [91, 44] width 78 height 17
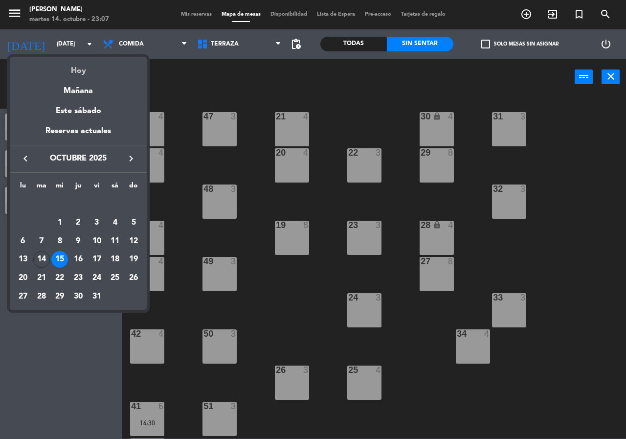
click at [73, 72] on div "Hoy" at bounding box center [78, 67] width 137 height 20
type input "[DATE]"
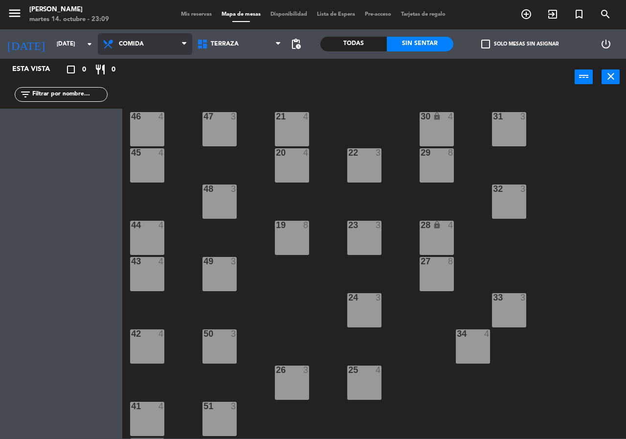
click at [132, 47] on span "Comida" at bounding box center [131, 44] width 25 height 7
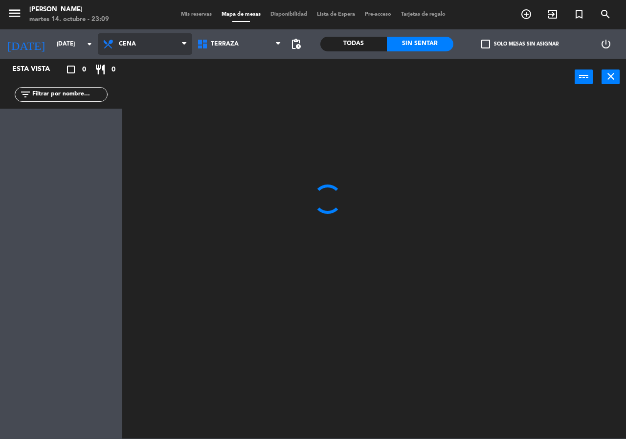
click at [144, 86] on ng-component "menu [PERSON_NAME][DATE] 14. octubre - 23:09 Mis reservas Mapa de mesas Disponi…" at bounding box center [313, 219] width 626 height 438
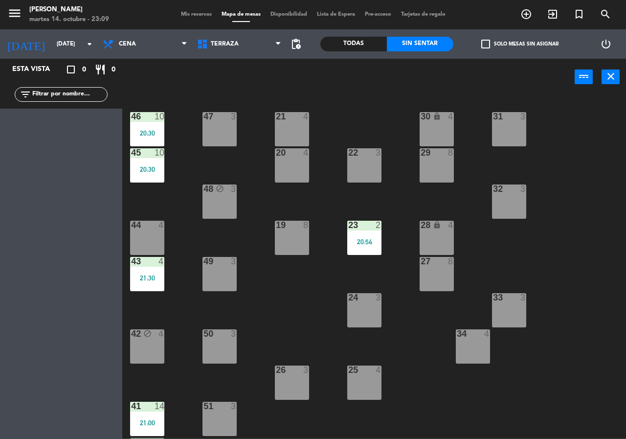
click at [363, 221] on div at bounding box center [364, 224] width 16 height 9
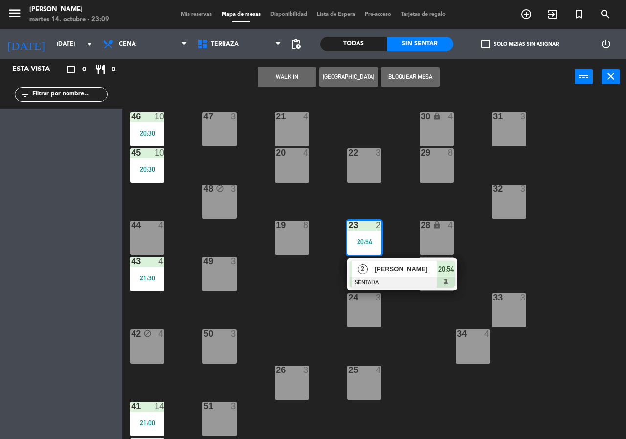
click at [374, 272] on span "[PERSON_NAME]" at bounding box center [405, 268] width 63 height 10
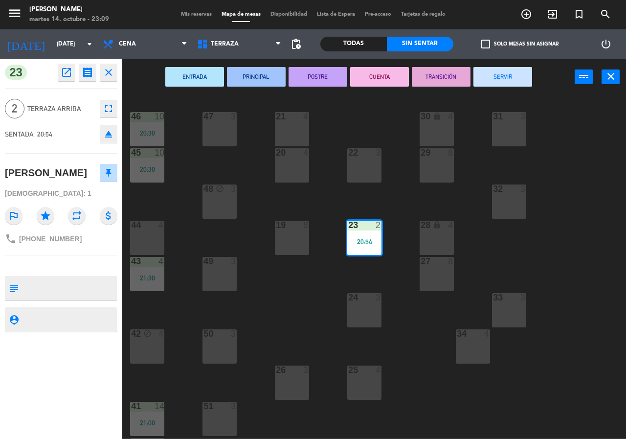
click at [500, 68] on button "SERVIR" at bounding box center [502, 77] width 59 height 20
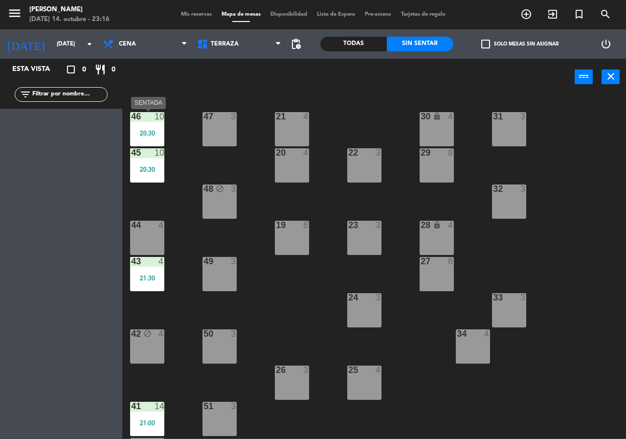
drag, startPoint x: 132, startPoint y: 125, endPoint x: 136, endPoint y: 122, distance: 5.2
click at [133, 125] on div "46 10 20:30" at bounding box center [147, 129] width 34 height 34
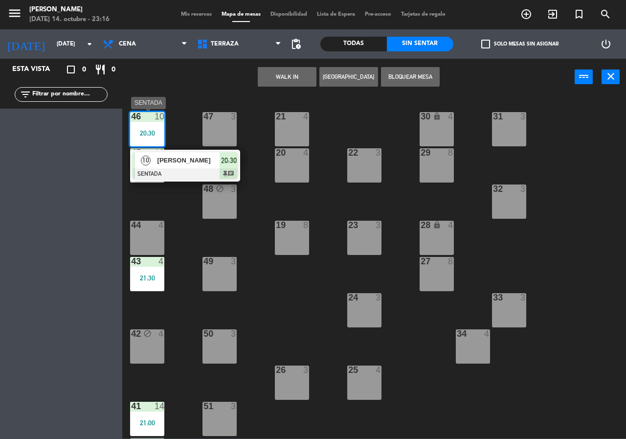
click at [169, 156] on span "[PERSON_NAME]" at bounding box center [188, 160] width 63 height 10
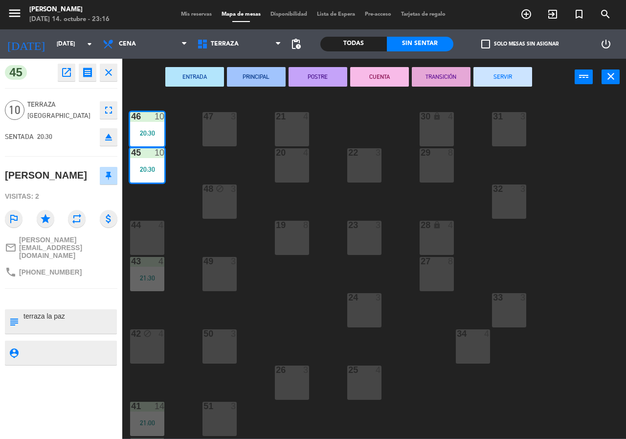
drag, startPoint x: 188, startPoint y: 235, endPoint x: 184, endPoint y: 243, distance: 9.0
click at [186, 237] on div "21 4 30 lock 4 46 10 20:30 47 3 31 3 20 4 22 3 29 8 45 10 20:30 32 3 48 block 3…" at bounding box center [377, 266] width 497 height 343
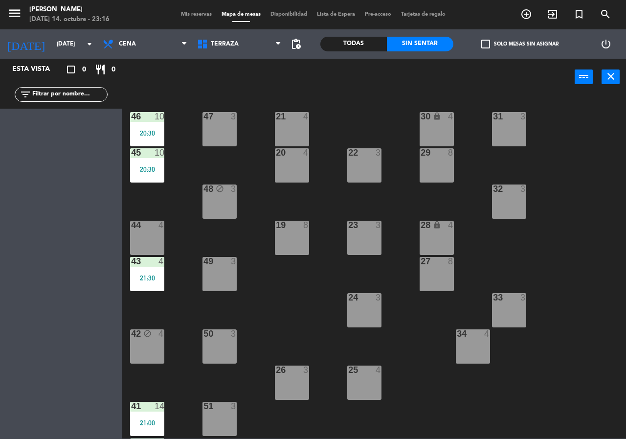
click at [168, 263] on div "4" at bounding box center [163, 261] width 16 height 9
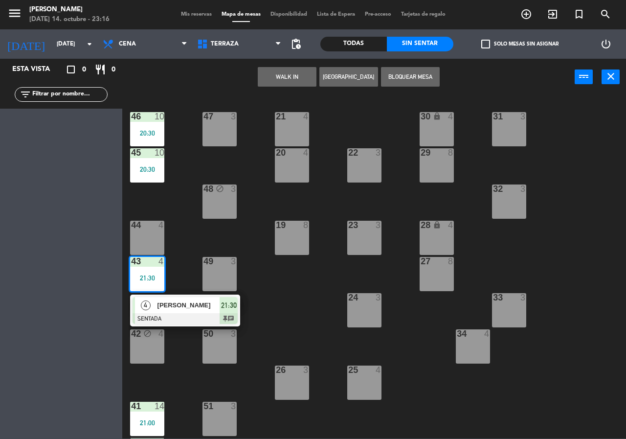
click at [194, 305] on span "[PERSON_NAME]" at bounding box center [188, 305] width 63 height 10
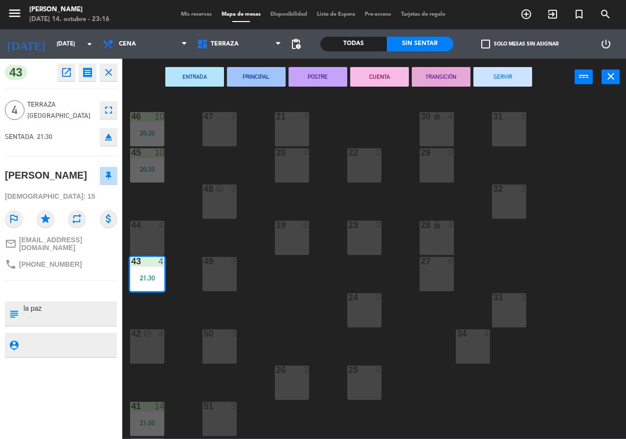
click at [512, 79] on button "SERVIR" at bounding box center [502, 77] width 59 height 20
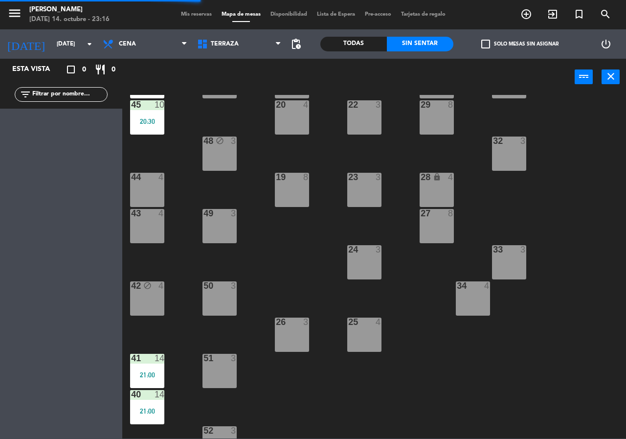
scroll to position [70, 0]
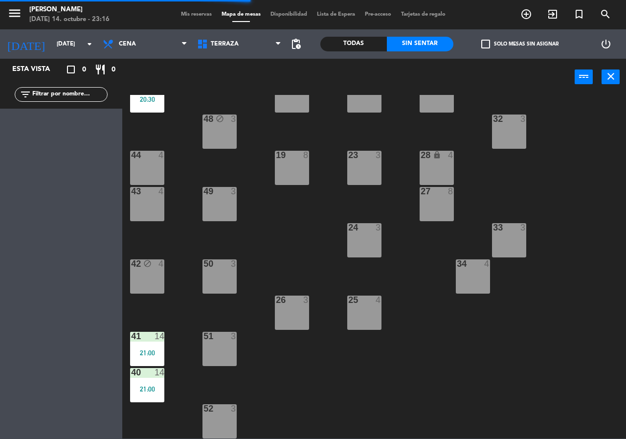
click at [146, 352] on div "21:00" at bounding box center [147, 352] width 34 height 7
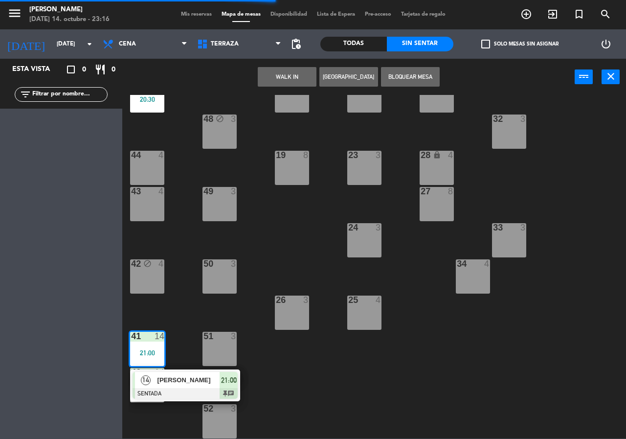
click at [151, 392] on div at bounding box center [184, 393] width 105 height 11
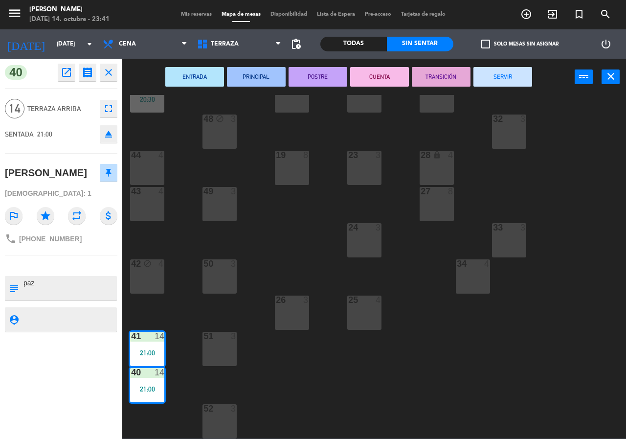
click at [526, 73] on button "SERVIR" at bounding box center [502, 77] width 59 height 20
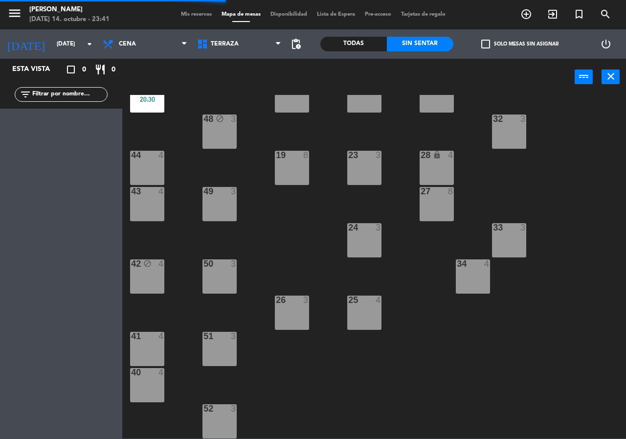
click at [151, 102] on div "20:30" at bounding box center [147, 99] width 34 height 7
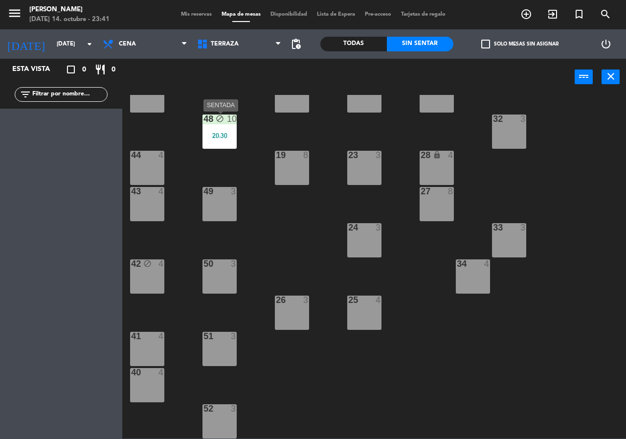
drag, startPoint x: 231, startPoint y: 126, endPoint x: 237, endPoint y: 147, distance: 22.0
click at [230, 127] on div "48 block 10 20:30" at bounding box center [219, 131] width 34 height 34
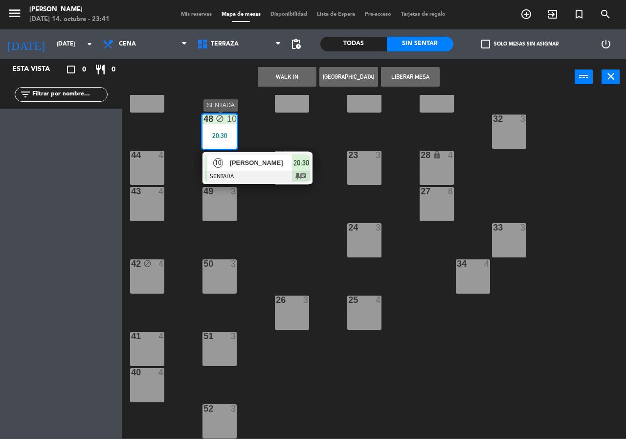
click at [256, 176] on div at bounding box center [257, 176] width 105 height 11
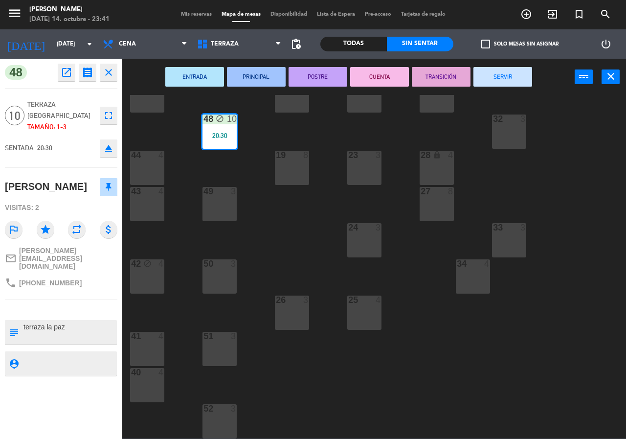
click at [503, 73] on button "SERVIR" at bounding box center [502, 77] width 59 height 20
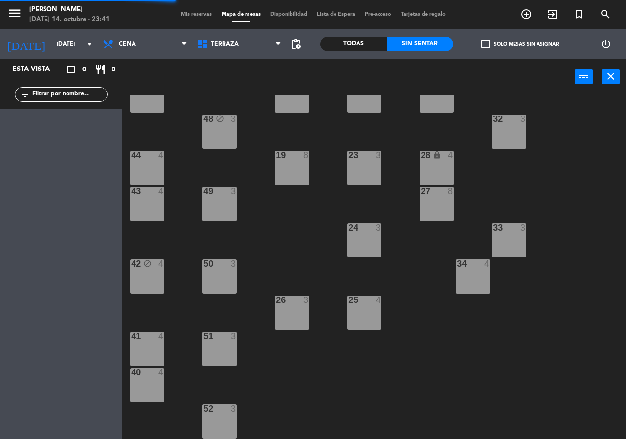
scroll to position [0, 0]
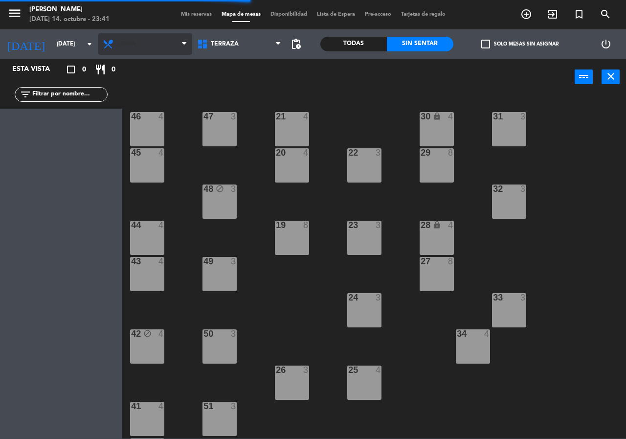
click at [167, 30] on ng-component "menu [PERSON_NAME][DATE] 14. octubre - 23:41 Mis reservas Mapa de mesas Disponi…" at bounding box center [313, 219] width 626 height 438
click at [166, 48] on span "Cena" at bounding box center [145, 44] width 94 height 22
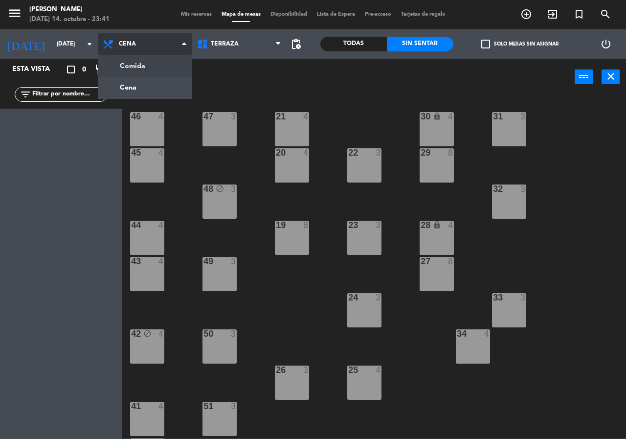
click at [151, 72] on ng-component "menu [PERSON_NAME][DATE] 14. octubre - 23:41 Mis reservas Mapa de mesas Disponi…" at bounding box center [313, 219] width 626 height 438
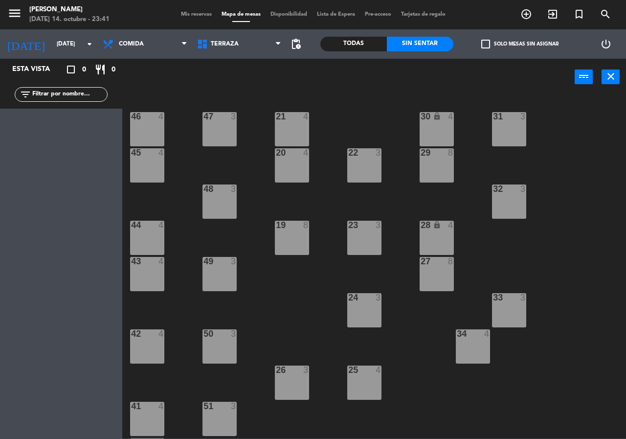
click at [95, 104] on div "filter_list" at bounding box center [61, 94] width 122 height 28
